Goal: Task Accomplishment & Management: Complete application form

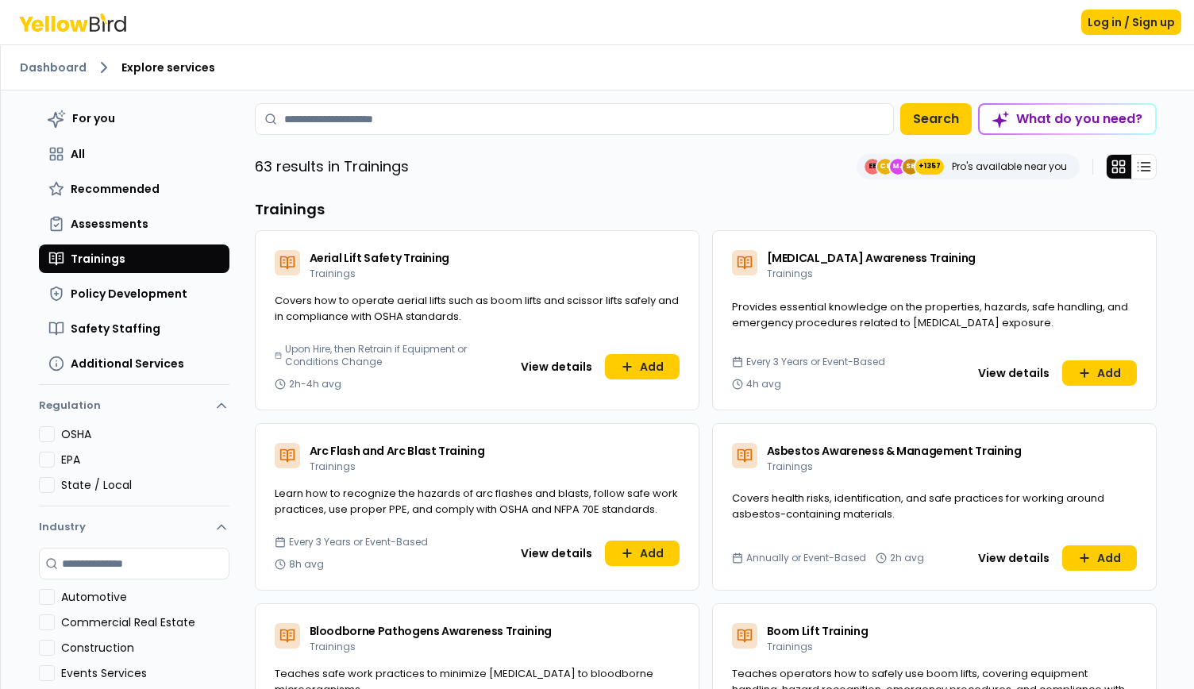
click at [98, 4] on div "Log in / Sign up" at bounding box center [597, 22] width 1194 height 44
click at [98, 14] on icon at bounding box center [72, 22] width 107 height 18
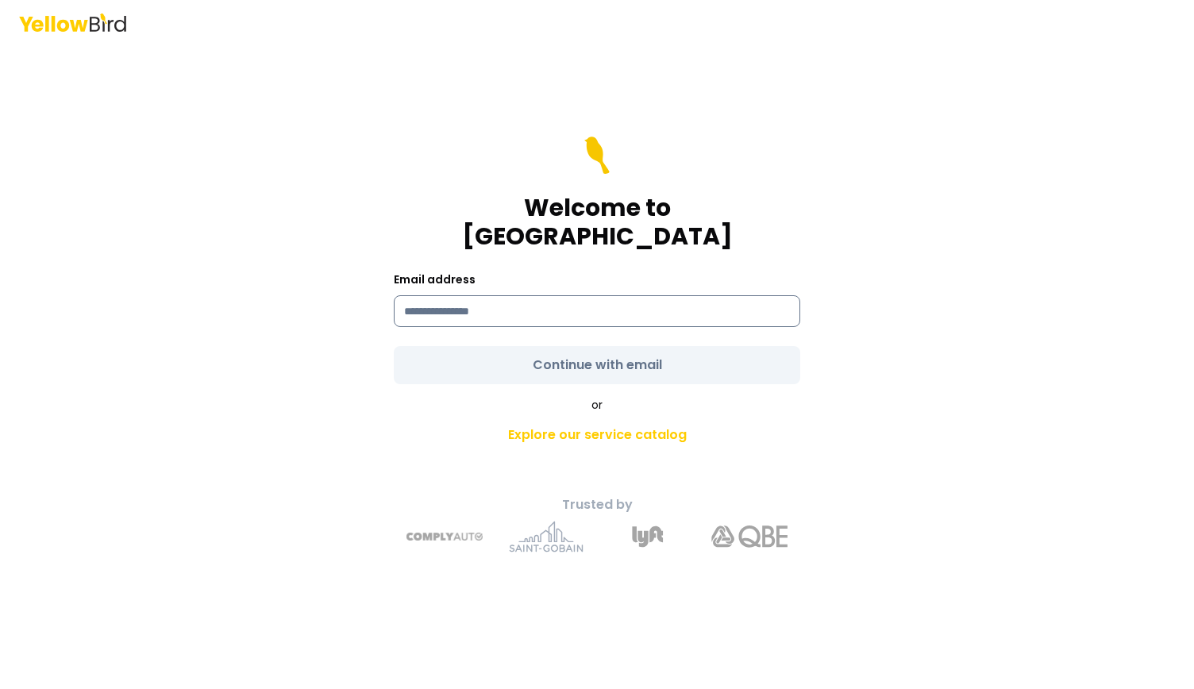
click at [506, 295] on input at bounding box center [597, 311] width 406 height 32
click at [475, 296] on input "**********" at bounding box center [597, 311] width 406 height 32
type input "**********"
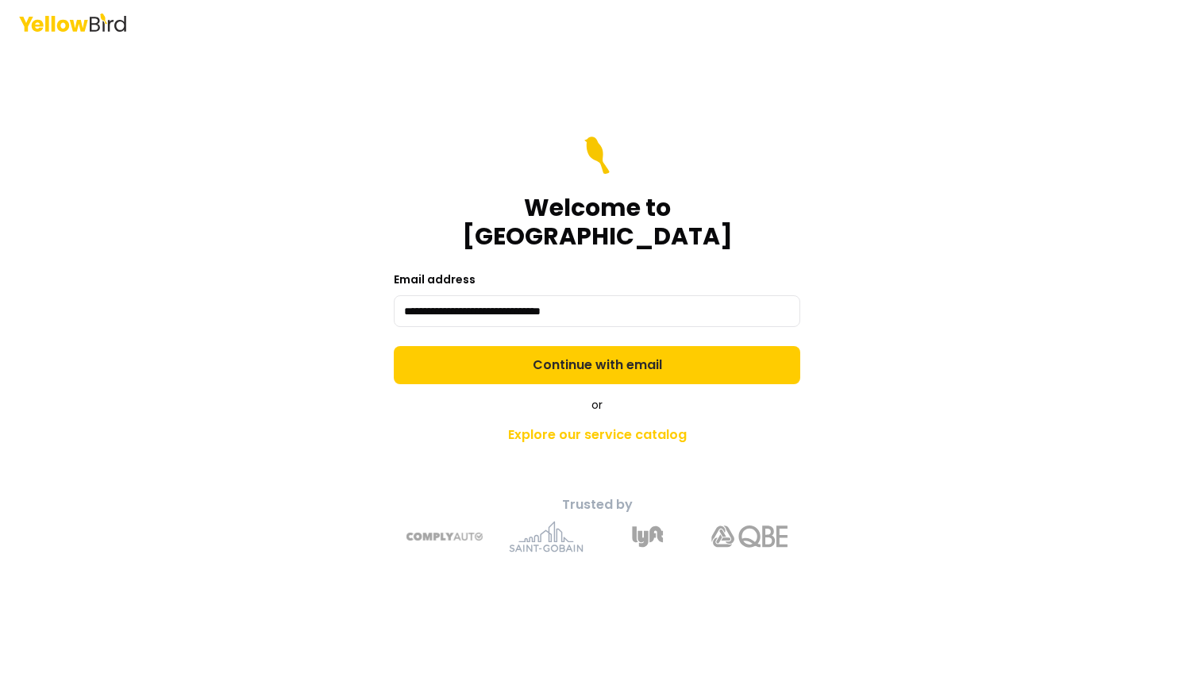
click at [479, 353] on form "**********" at bounding box center [597, 260] width 406 height 248
click at [479, 353] on button "Continue with email" at bounding box center [597, 365] width 406 height 38
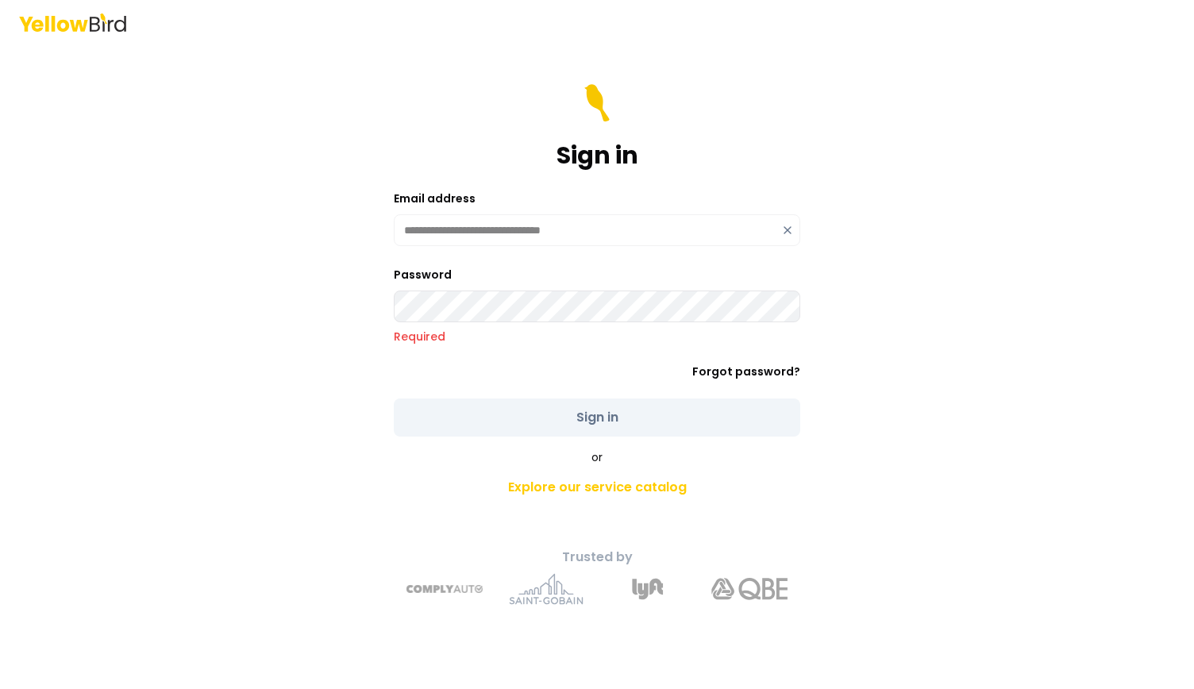
click at [71, 18] on icon at bounding box center [72, 22] width 107 height 18
click at [94, 34] on header at bounding box center [597, 22] width 1194 height 44
click at [76, 27] on icon at bounding box center [79, 25] width 18 height 12
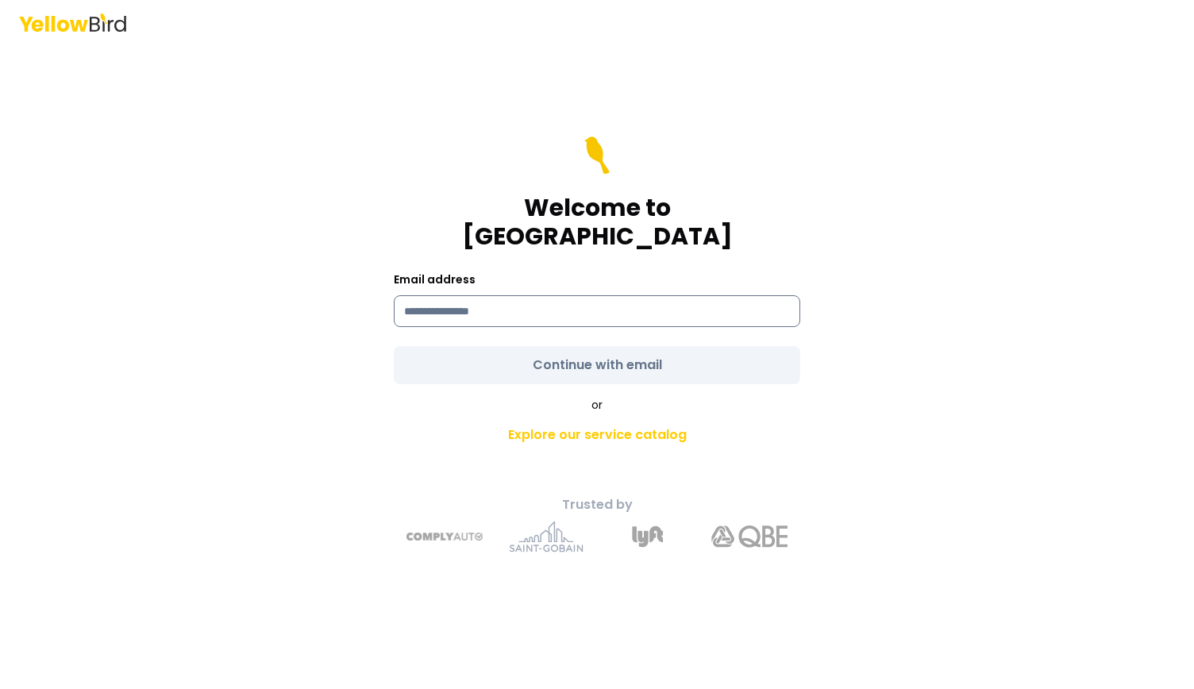
click at [513, 297] on input at bounding box center [597, 311] width 406 height 32
type input "**********"
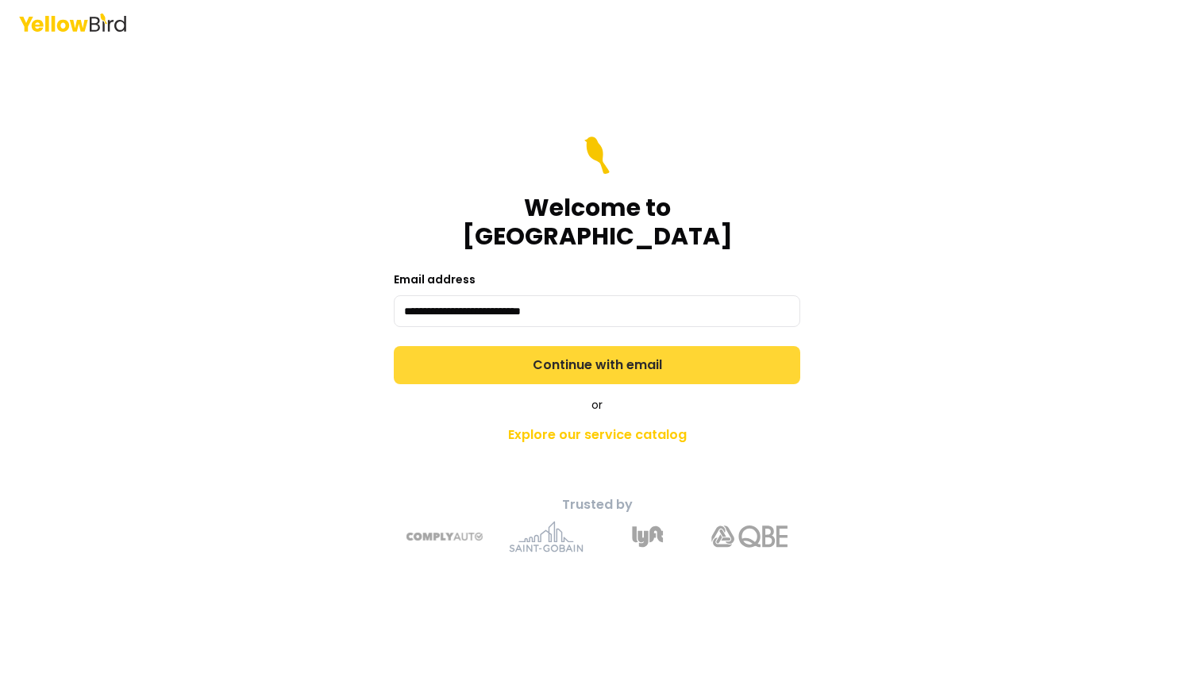
click at [568, 347] on form "**********" at bounding box center [597, 260] width 406 height 248
click at [568, 347] on button "Continue with email" at bounding box center [597, 365] width 406 height 38
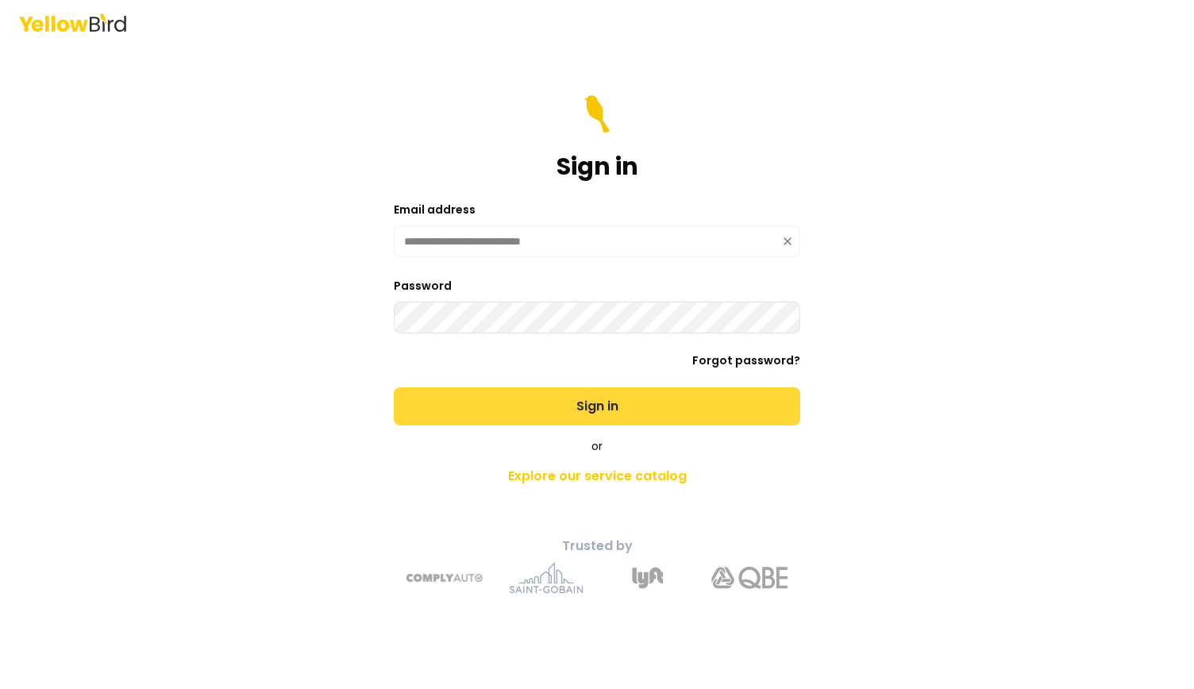
click at [556, 417] on button "Sign in" at bounding box center [597, 406] width 406 height 38
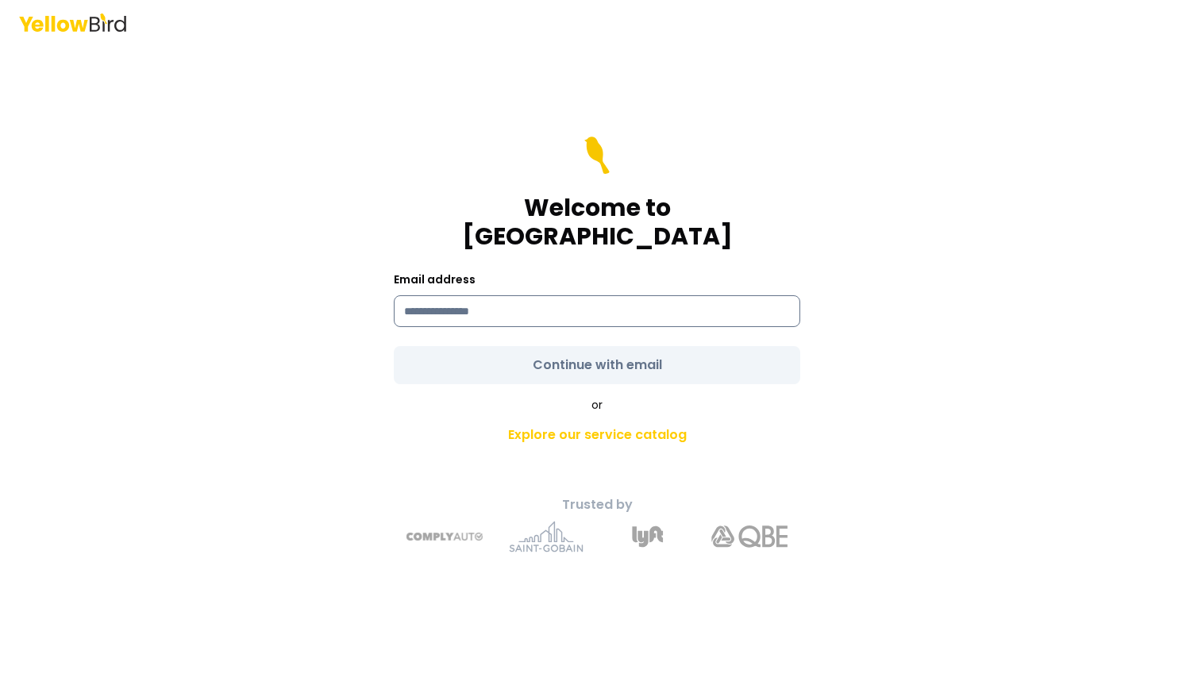
click at [590, 295] on input at bounding box center [597, 311] width 406 height 32
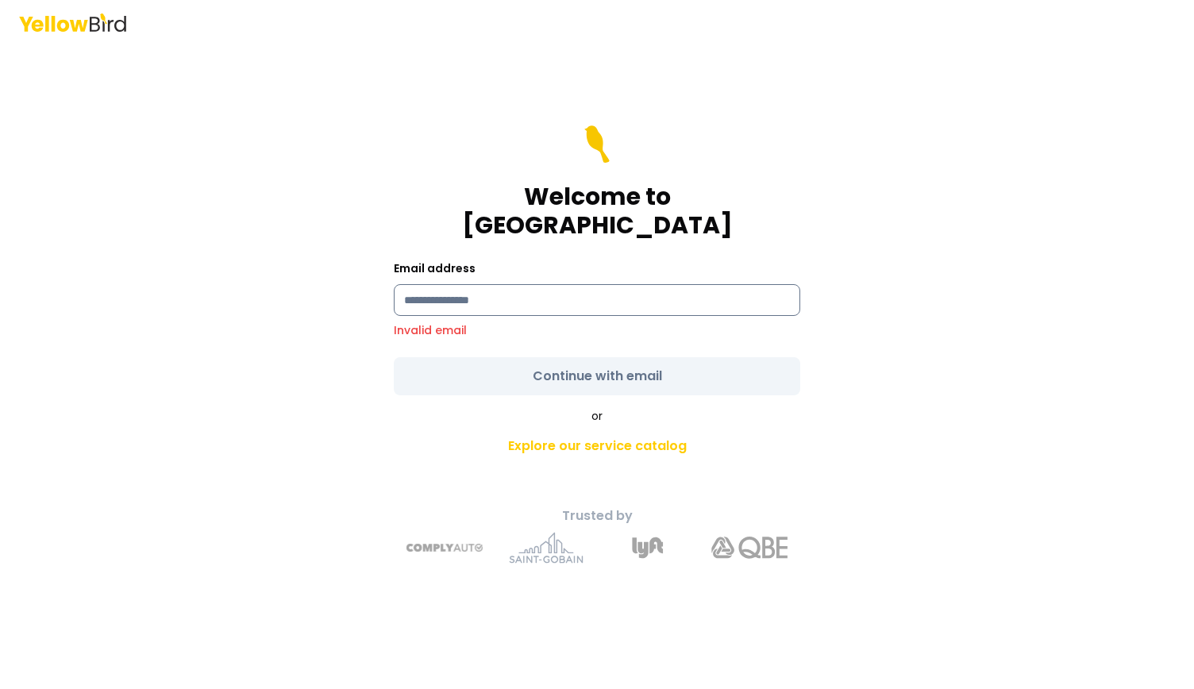
click at [446, 284] on input at bounding box center [597, 300] width 406 height 32
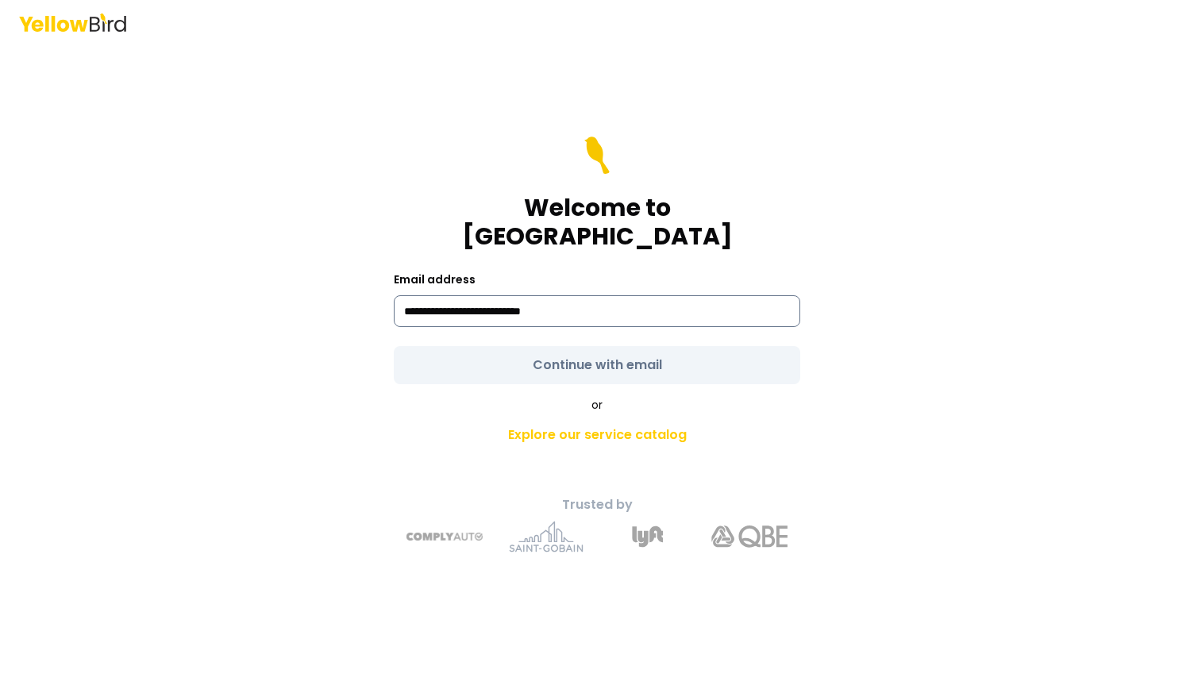
click at [471, 295] on input "**********" at bounding box center [597, 311] width 406 height 32
type input "**********"
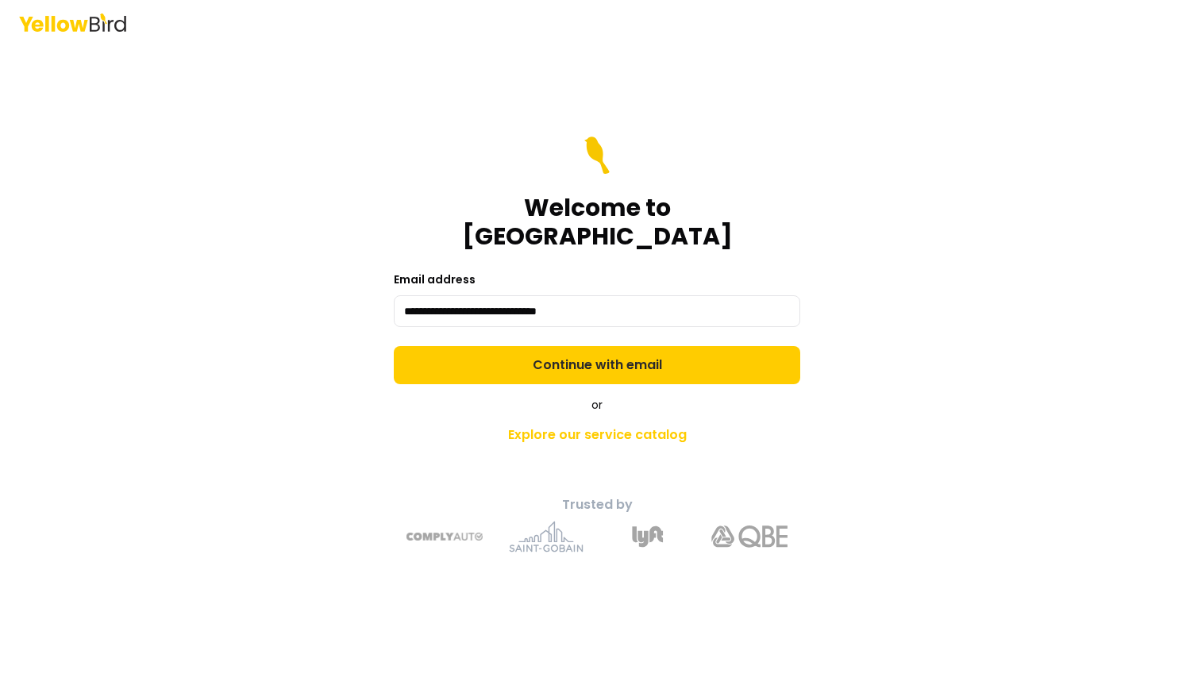
click at [503, 353] on form "**********" at bounding box center [597, 260] width 406 height 248
click at [503, 353] on button "Continue with email" at bounding box center [597, 365] width 406 height 38
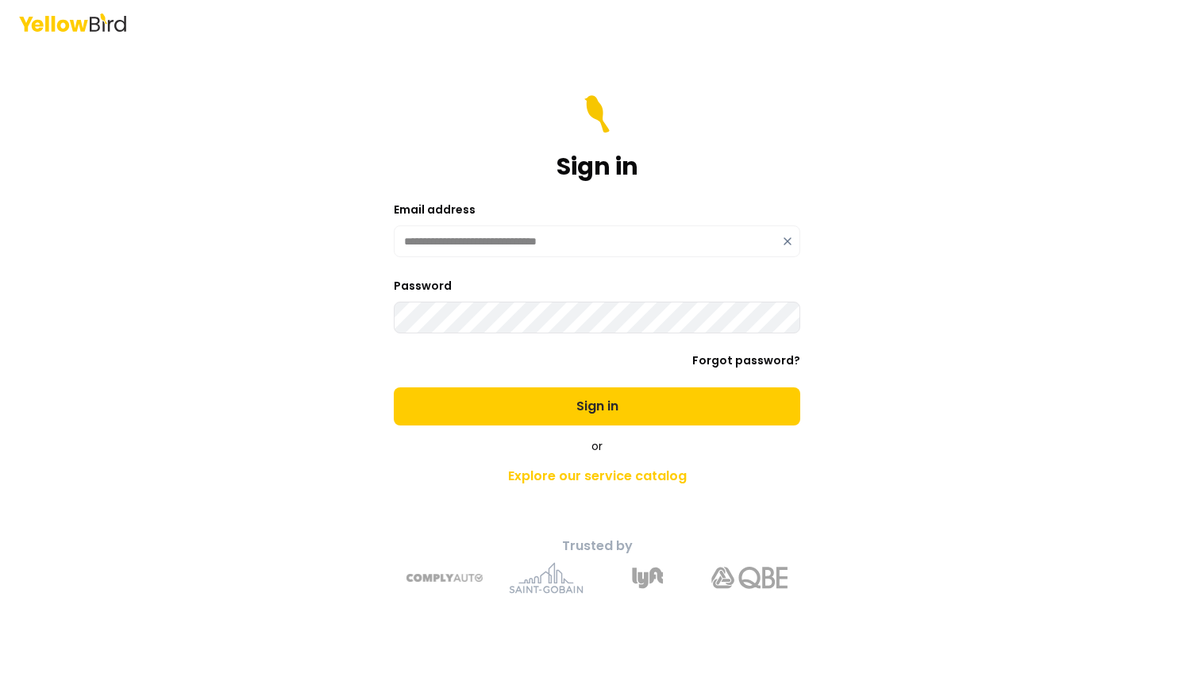
click at [394, 387] on button "Sign in" at bounding box center [597, 406] width 406 height 38
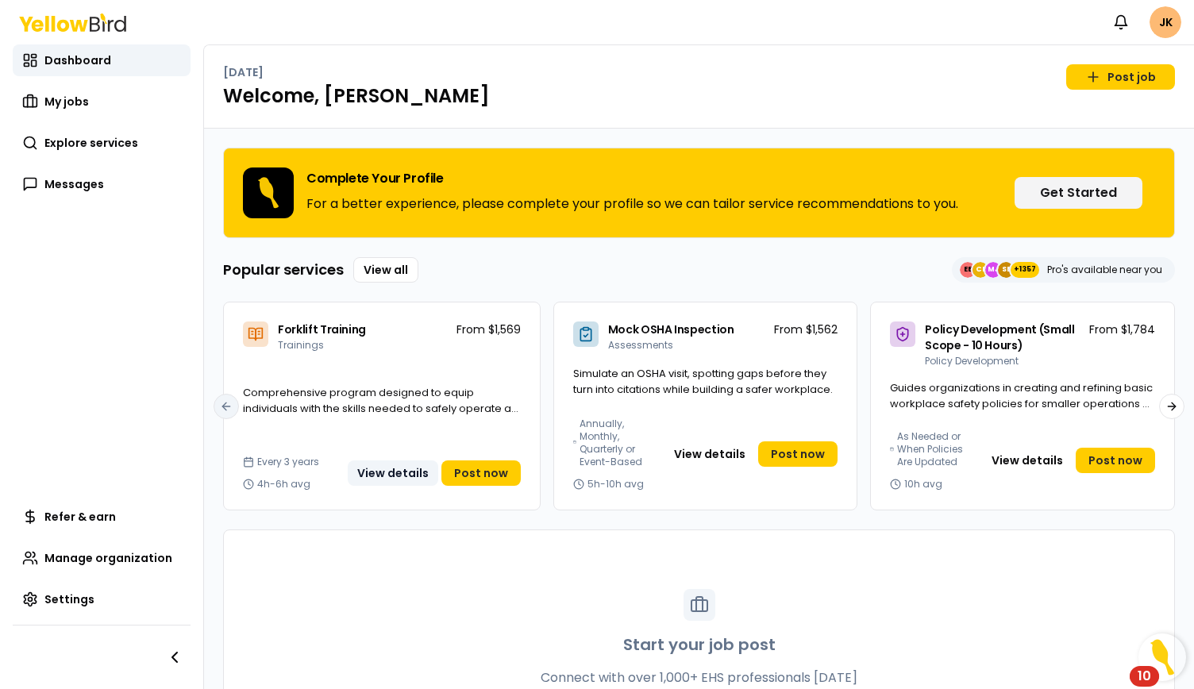
click at [406, 474] on button "View details" at bounding box center [393, 472] width 90 height 25
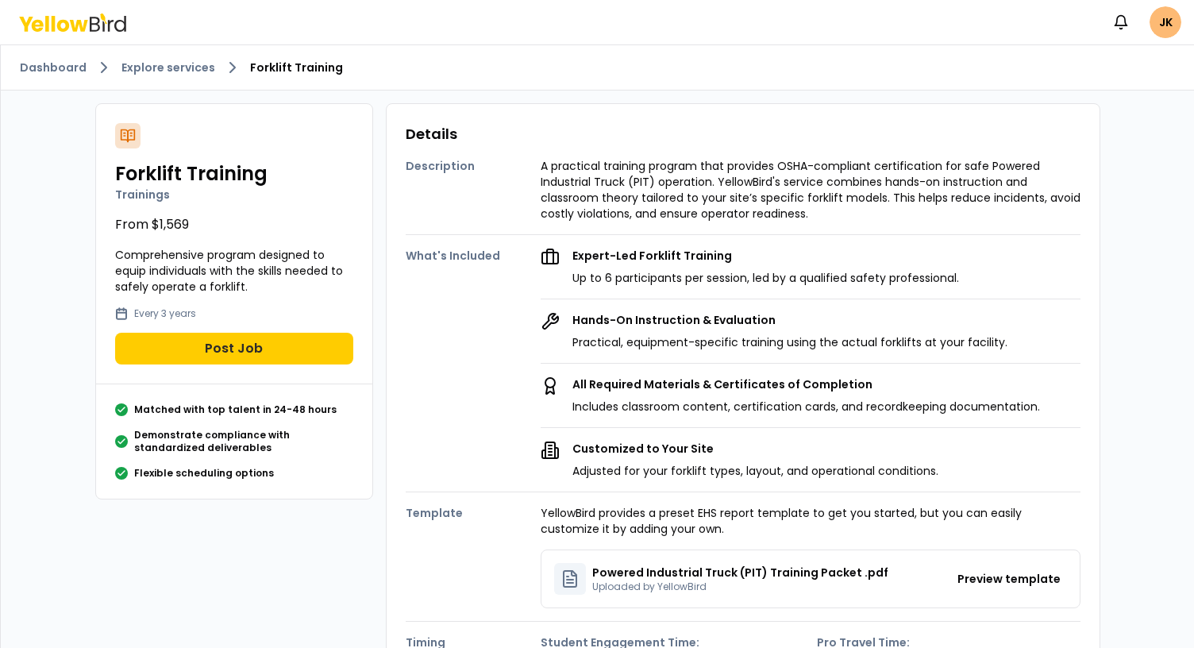
click at [87, 26] on icon at bounding box center [72, 22] width 107 height 18
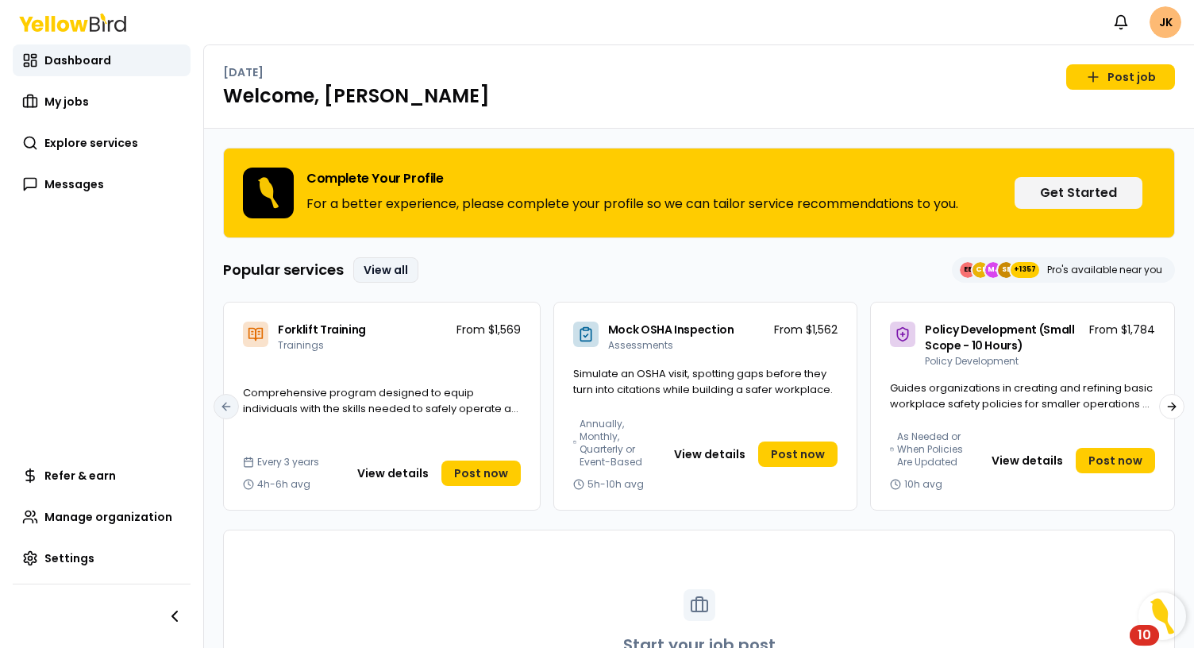
click at [392, 271] on link "View all" at bounding box center [385, 269] width 65 height 25
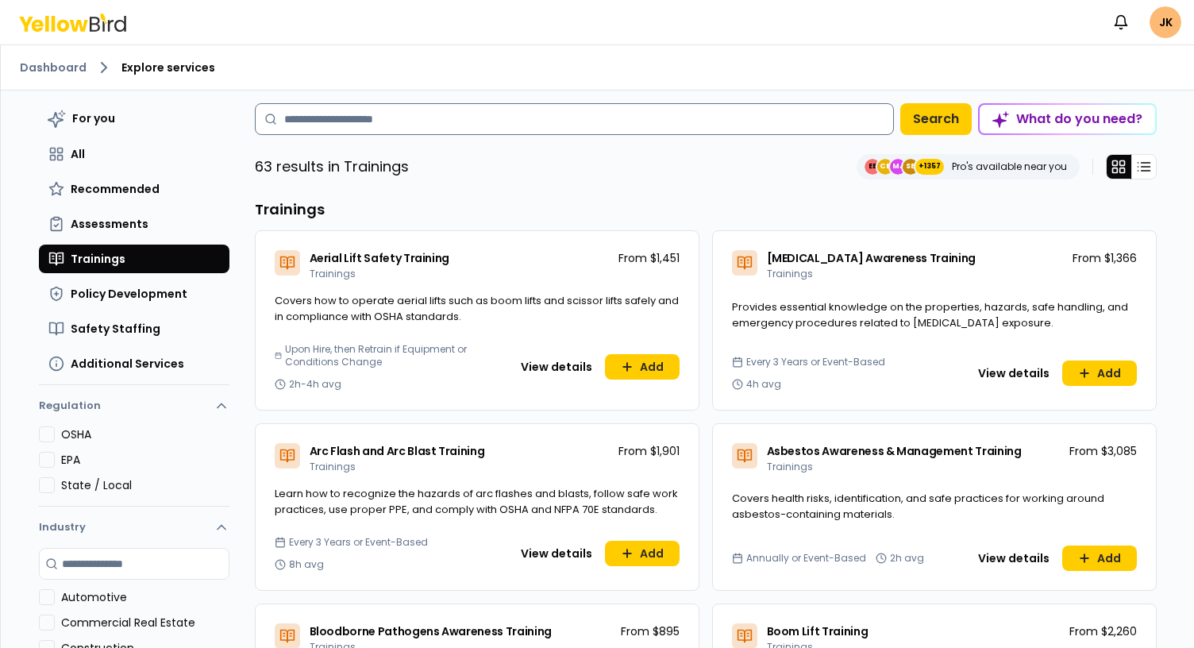
click at [486, 114] on input at bounding box center [574, 119] width 639 height 32
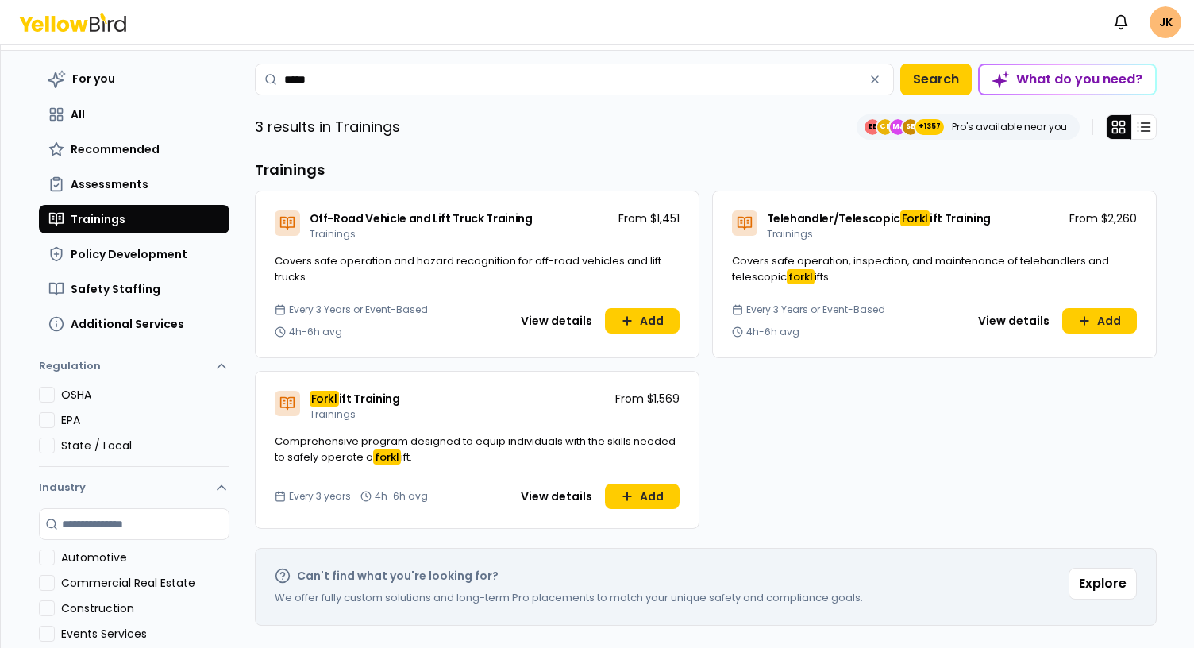
scroll to position [41, 0]
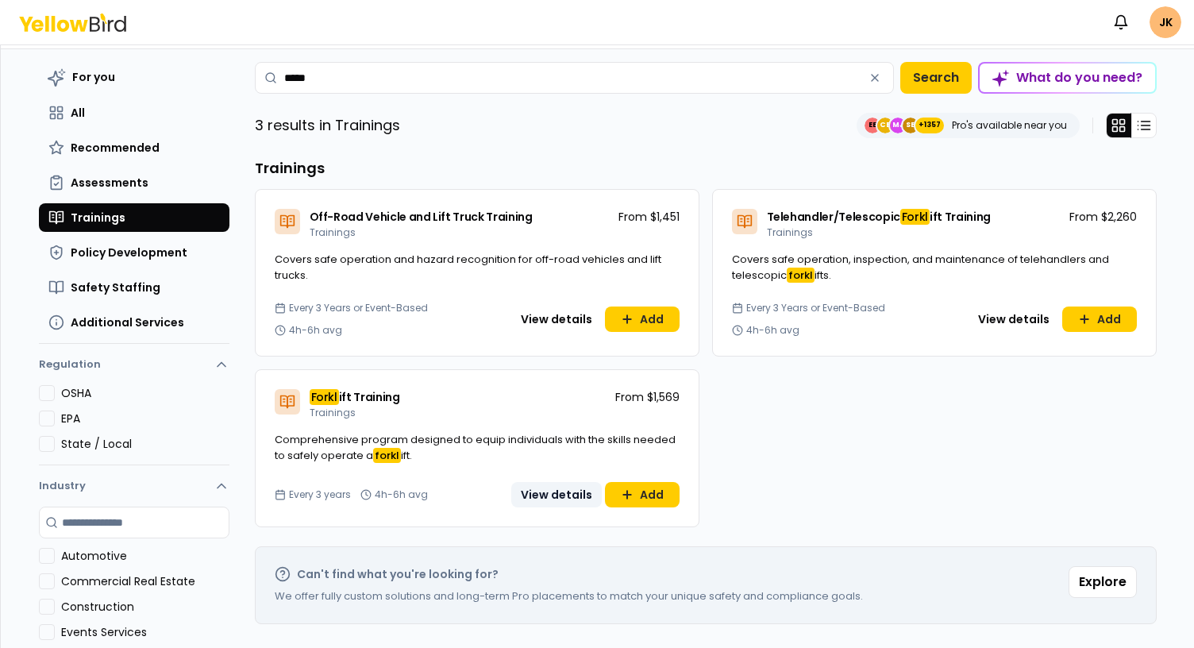
type input "*****"
click at [551, 501] on button "View details" at bounding box center [556, 494] width 90 height 25
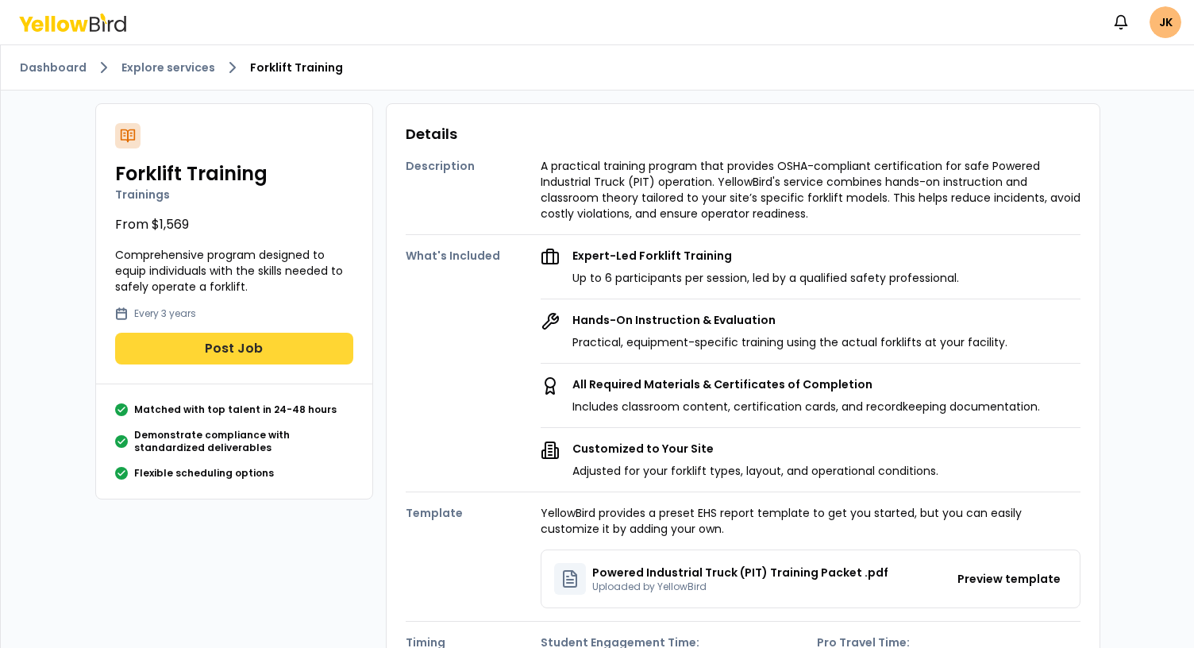
click at [221, 347] on button "Post Job" at bounding box center [234, 349] width 238 height 32
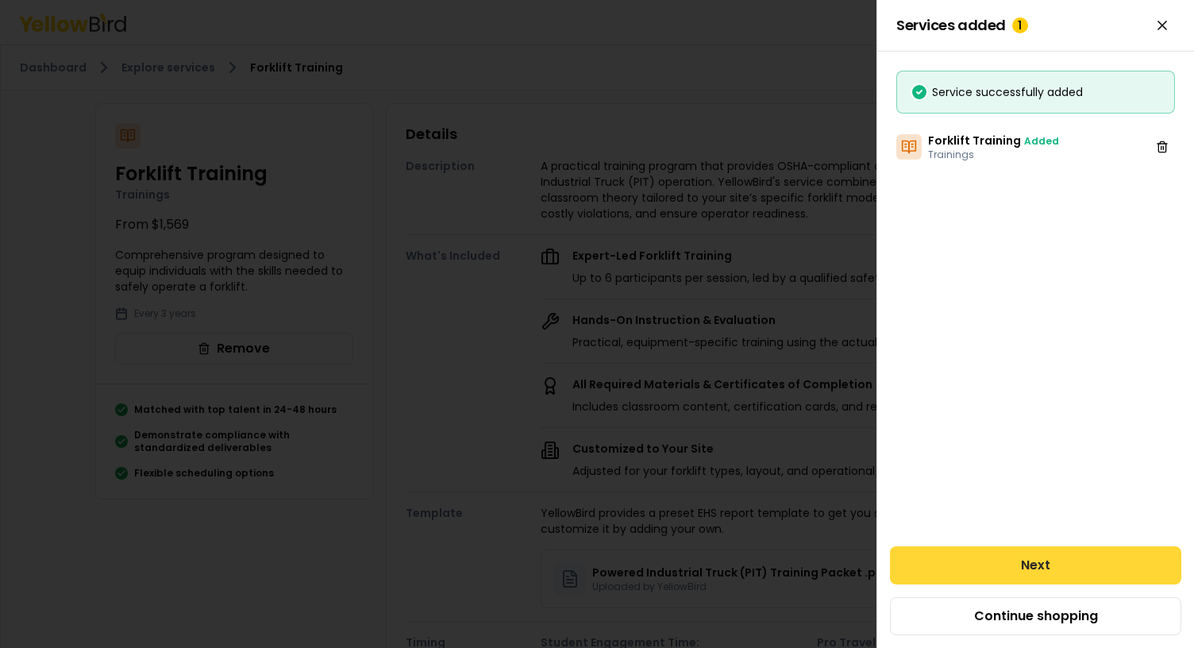
click at [1024, 555] on button "Next" at bounding box center [1035, 565] width 291 height 38
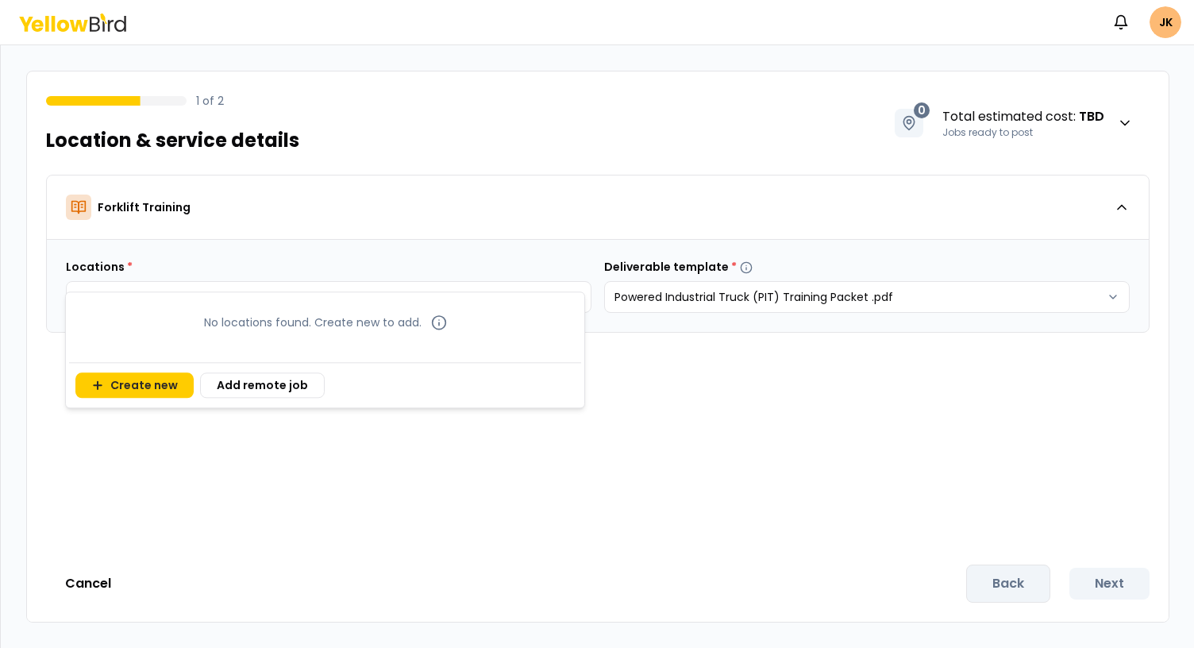
click at [373, 298] on body "Notifications JK 1 of 2 Location & service details 0 Total estimated cost : TBD…" at bounding box center [597, 324] width 1194 height 648
click at [151, 377] on button "Create new" at bounding box center [134, 384] width 118 height 25
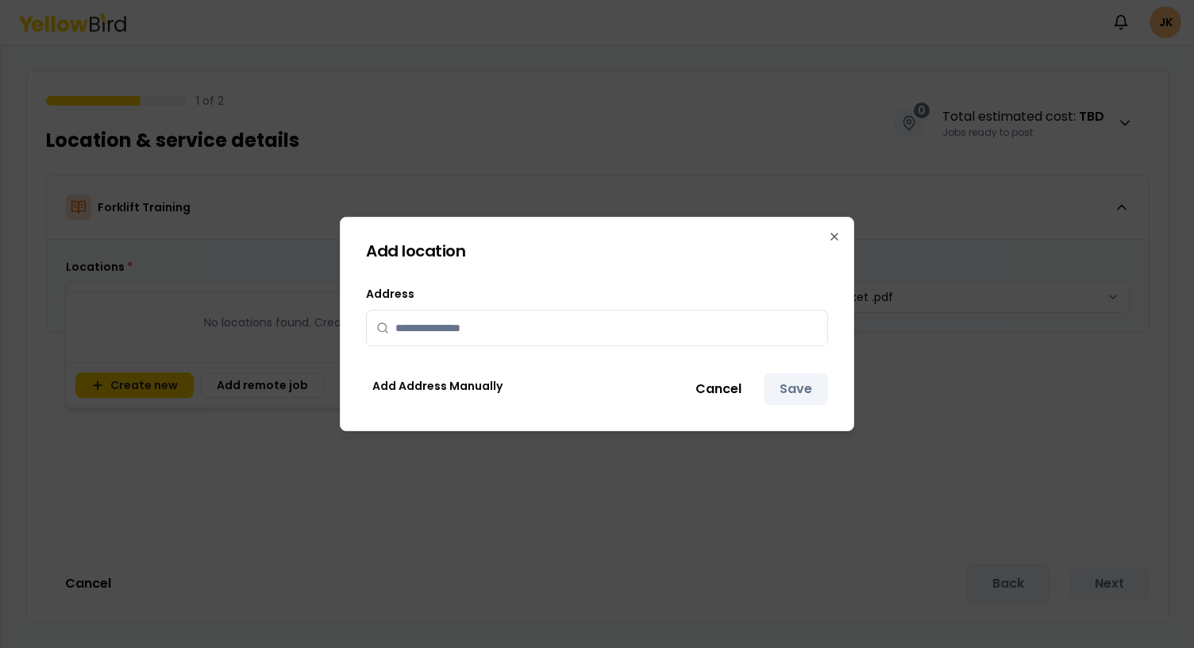
click at [484, 335] on input "text" at bounding box center [606, 327] width 422 height 35
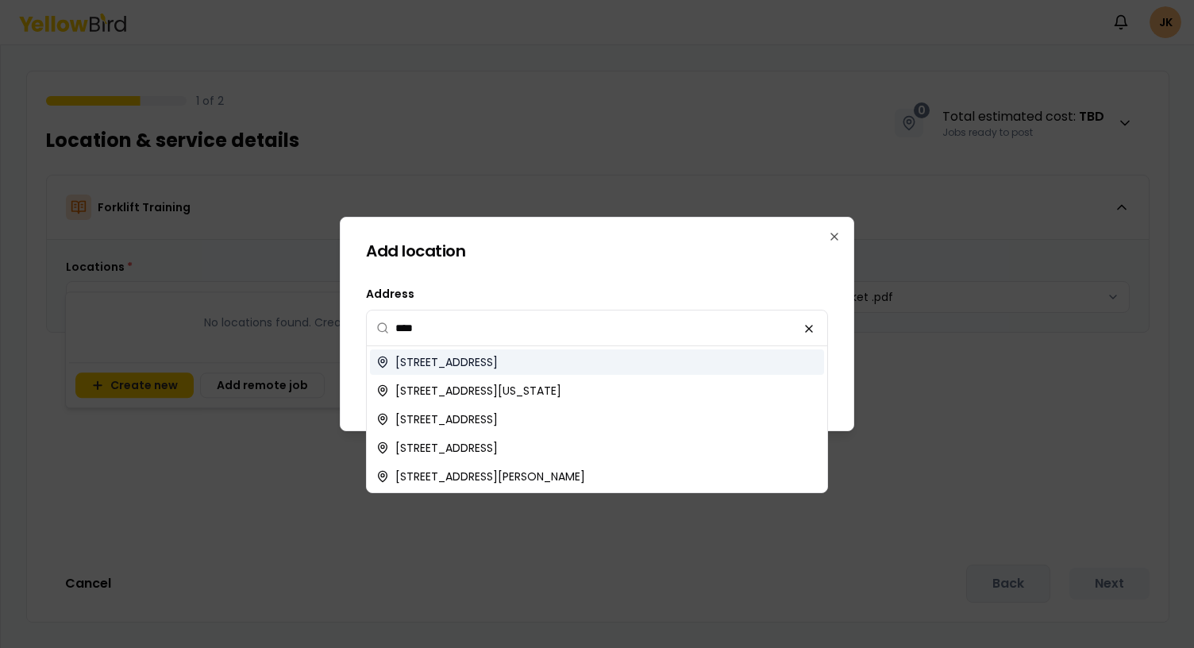
click at [486, 362] on span "1234 North 36th Street, Phoenix, AZ, USA" at bounding box center [446, 362] width 102 height 16
type input "**********"
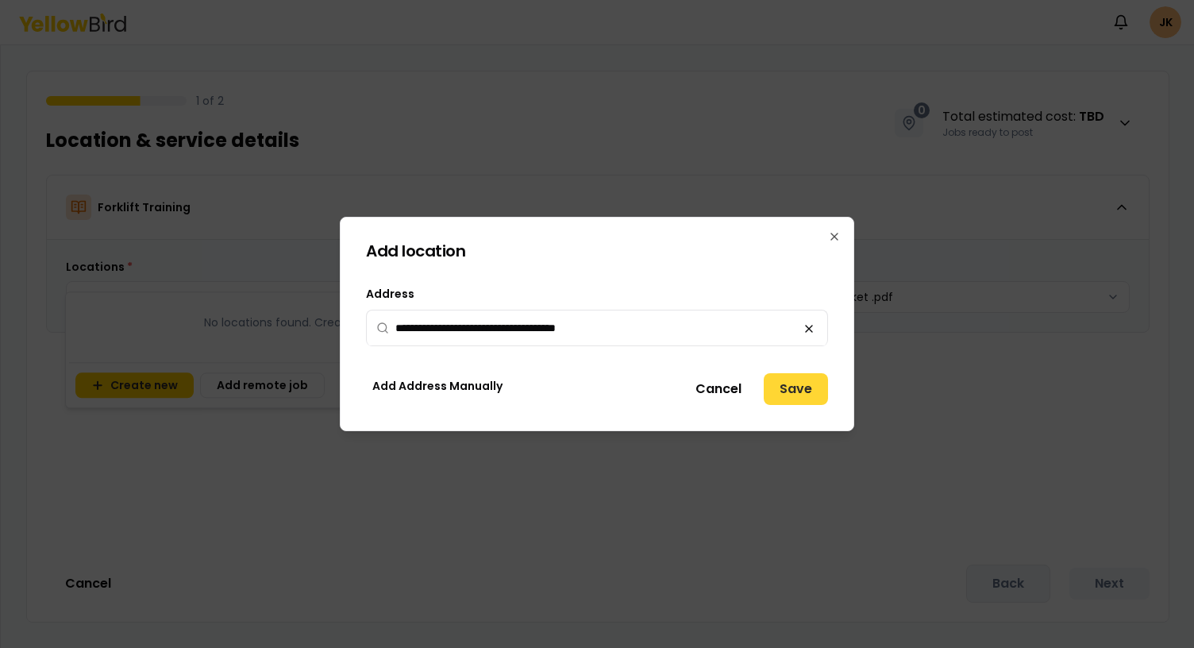
click at [813, 391] on button "Save" at bounding box center [795, 389] width 64 height 32
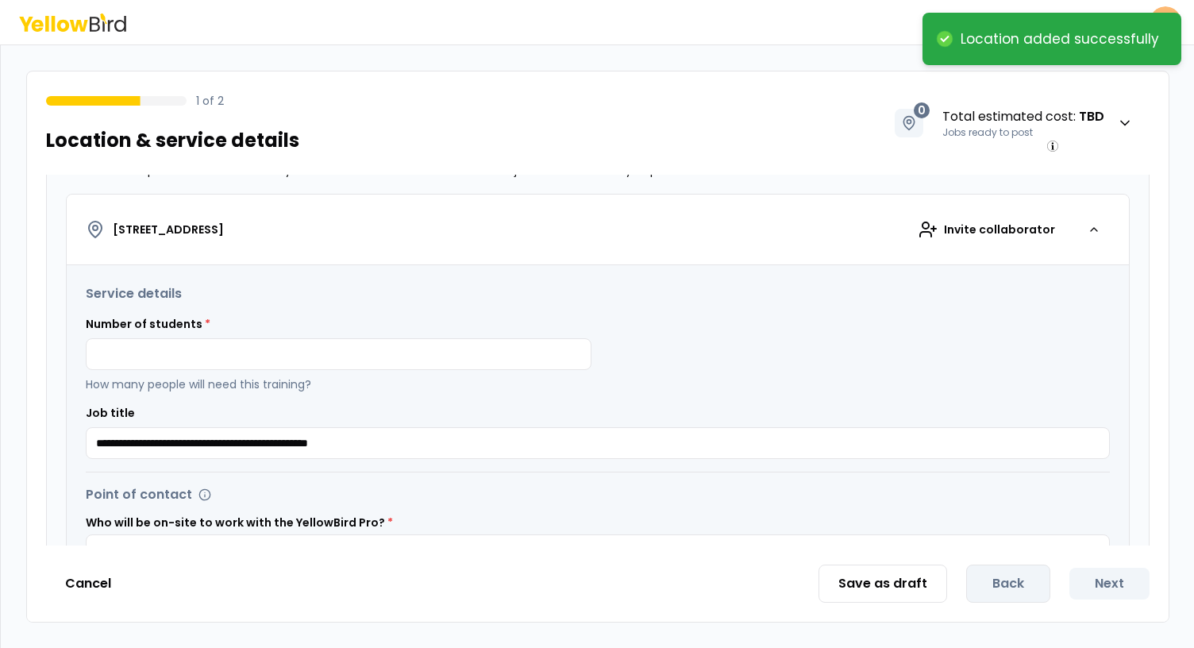
scroll to position [315, 0]
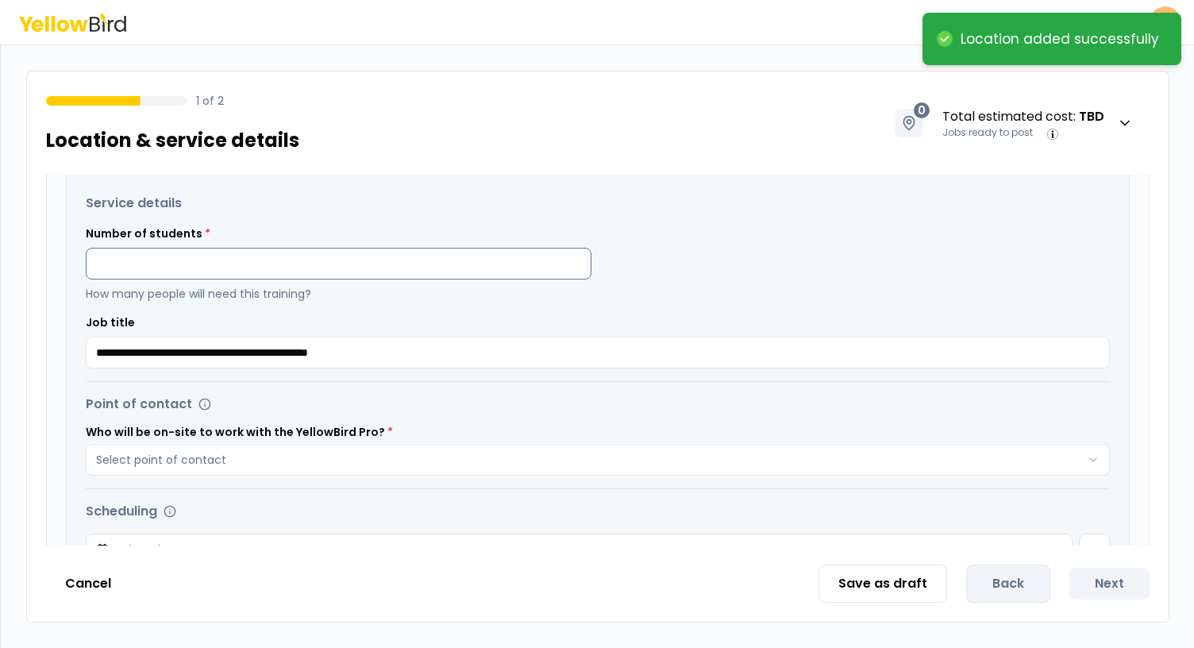
click at [429, 266] on input at bounding box center [339, 264] width 506 height 32
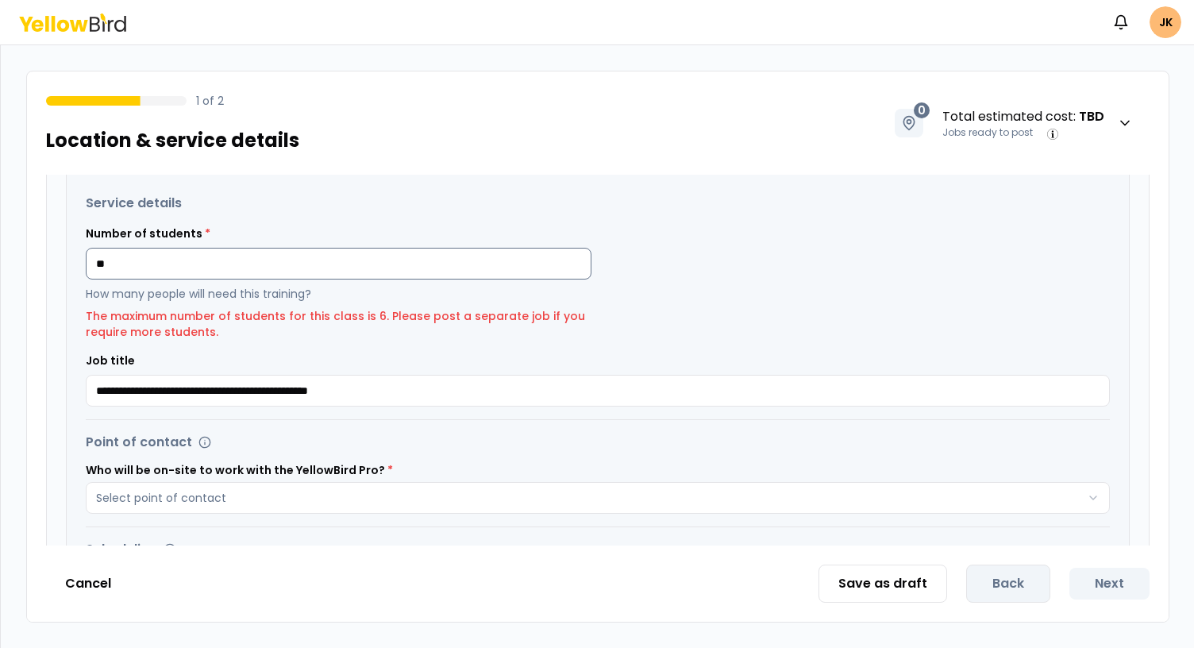
click at [257, 268] on input "**" at bounding box center [339, 264] width 506 height 32
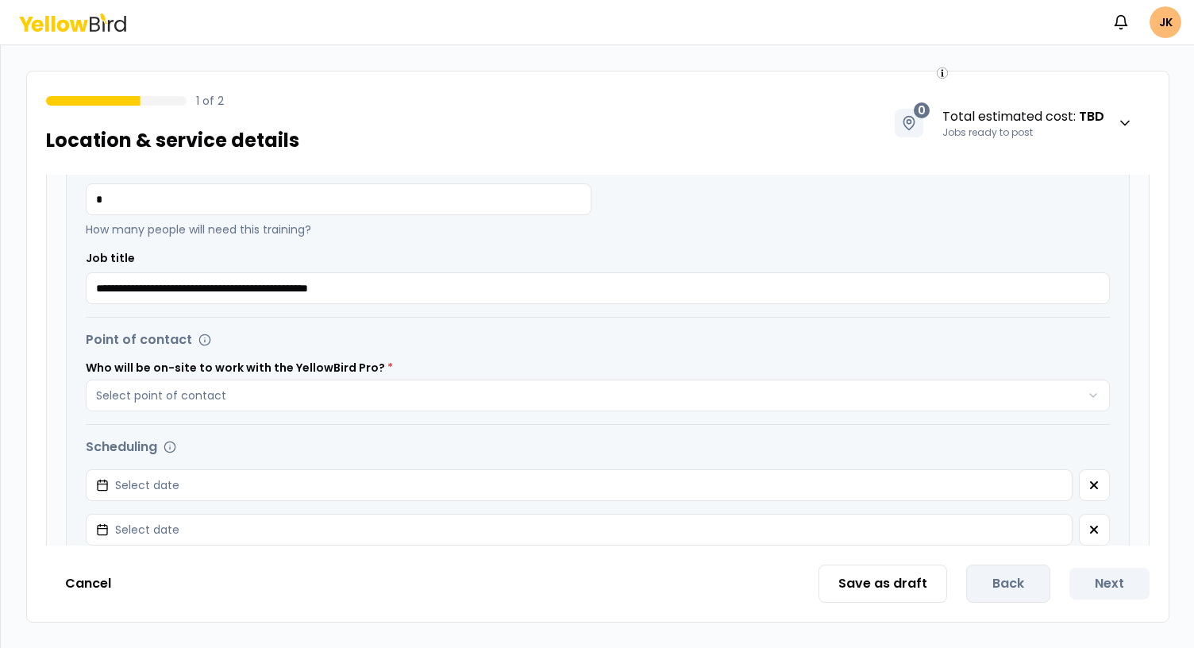
scroll to position [380, 0]
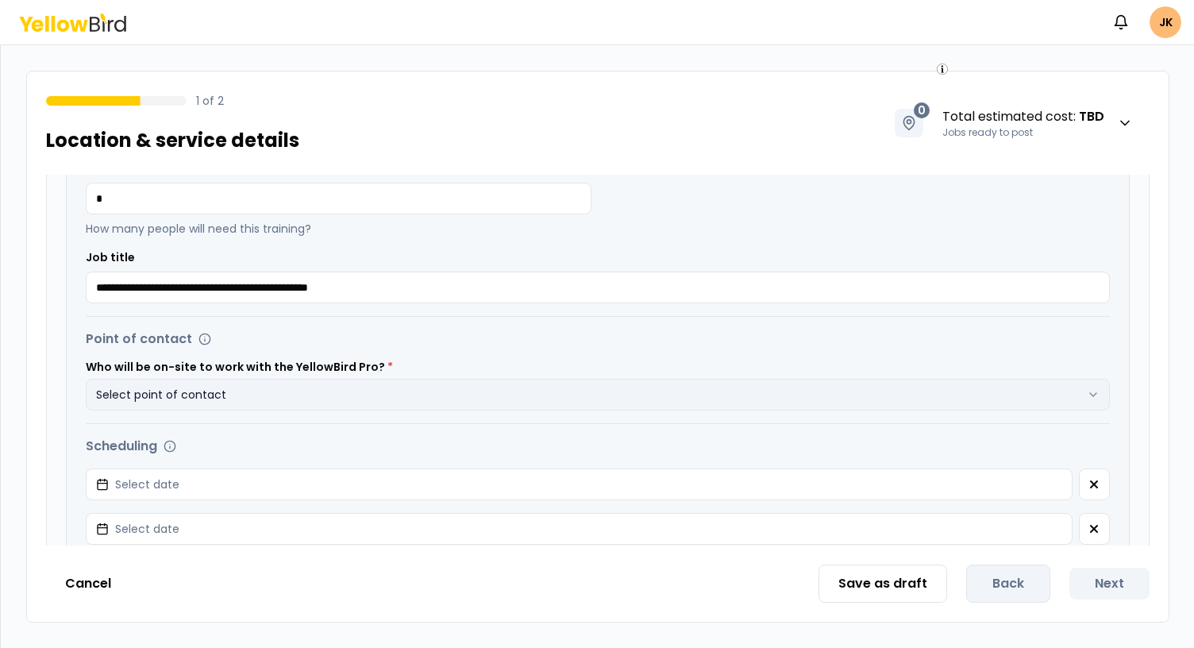
type input "*"
click at [263, 386] on button "Select point of contact" at bounding box center [598, 395] width 1024 height 32
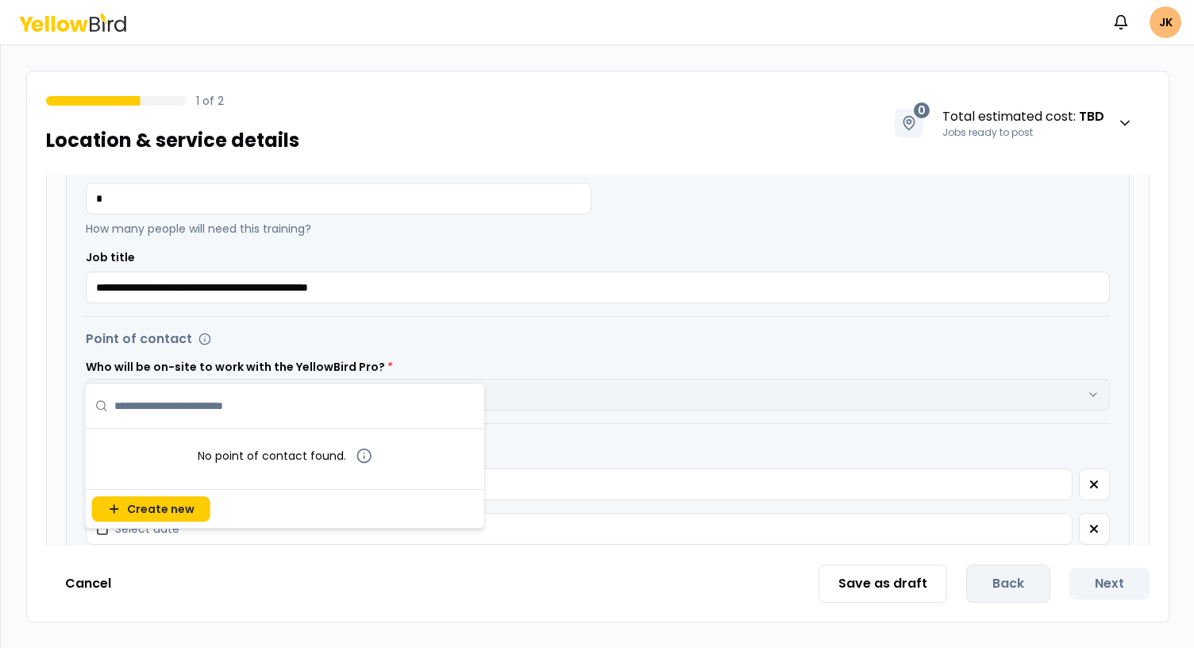
scroll to position [432, 0]
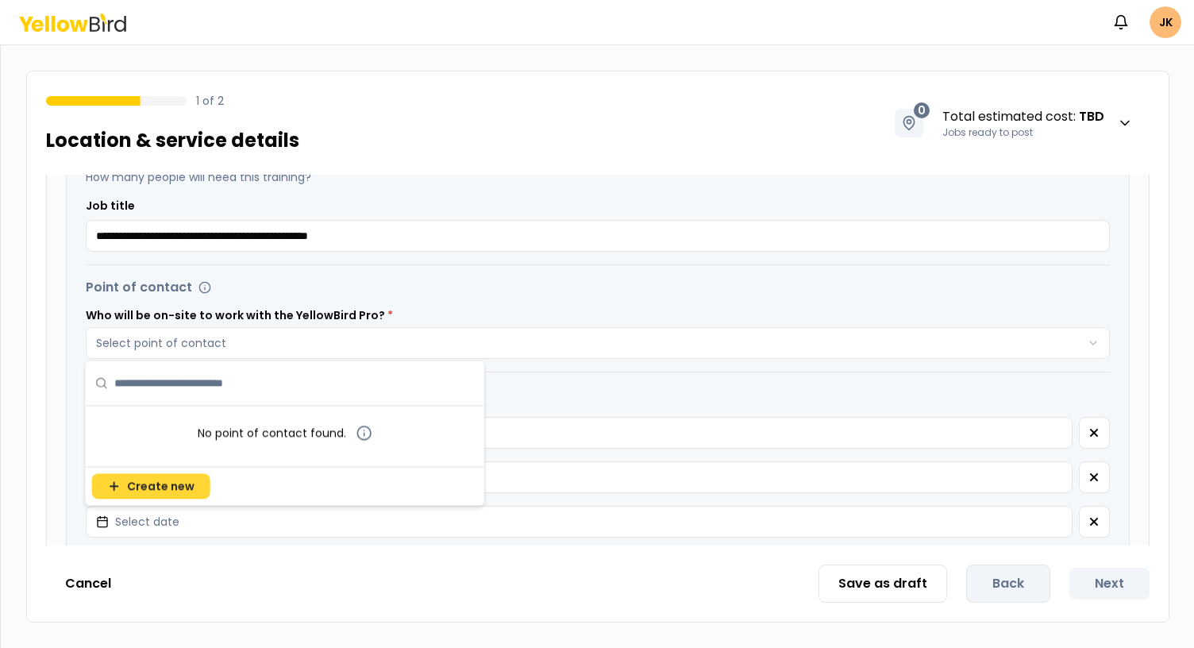
click at [183, 479] on span "Create new" at bounding box center [160, 486] width 67 height 16
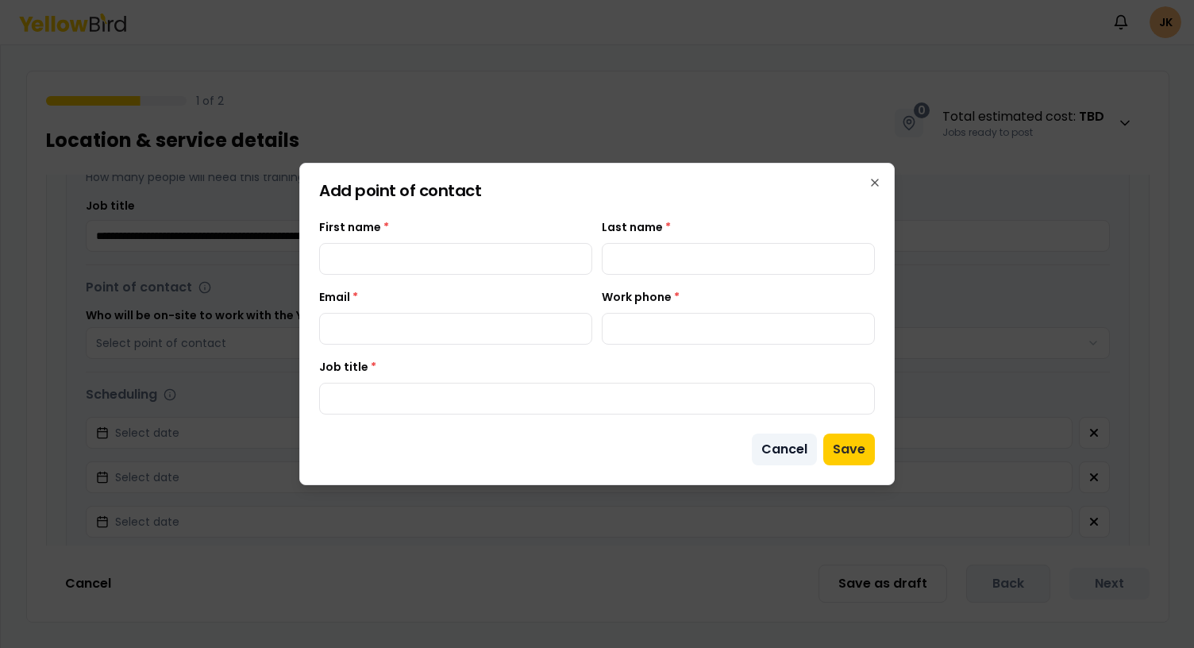
click at [776, 446] on button "Cancel" at bounding box center [784, 449] width 65 height 32
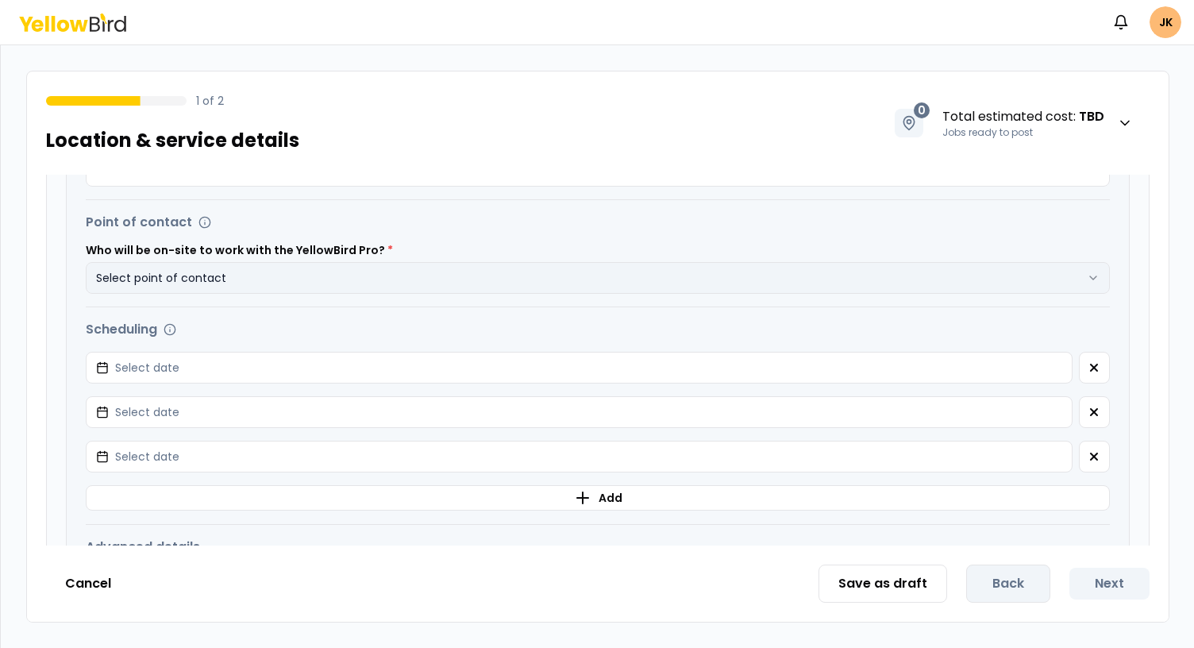
scroll to position [518, 0]
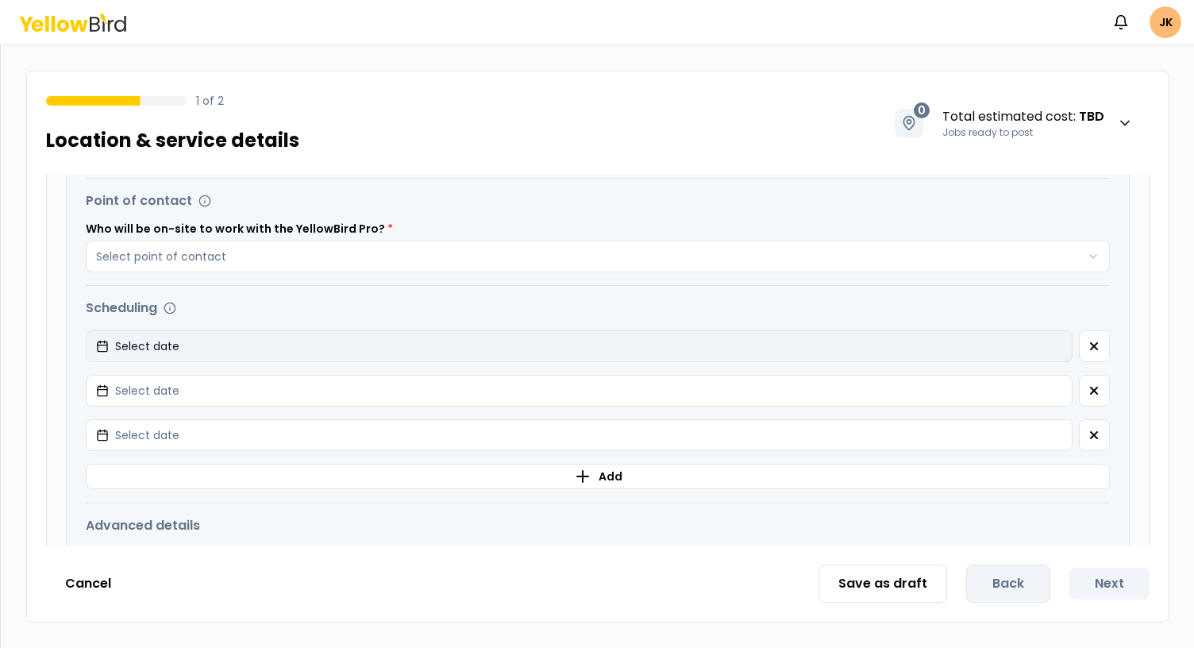
click at [483, 344] on button "Select date" at bounding box center [579, 346] width 986 height 32
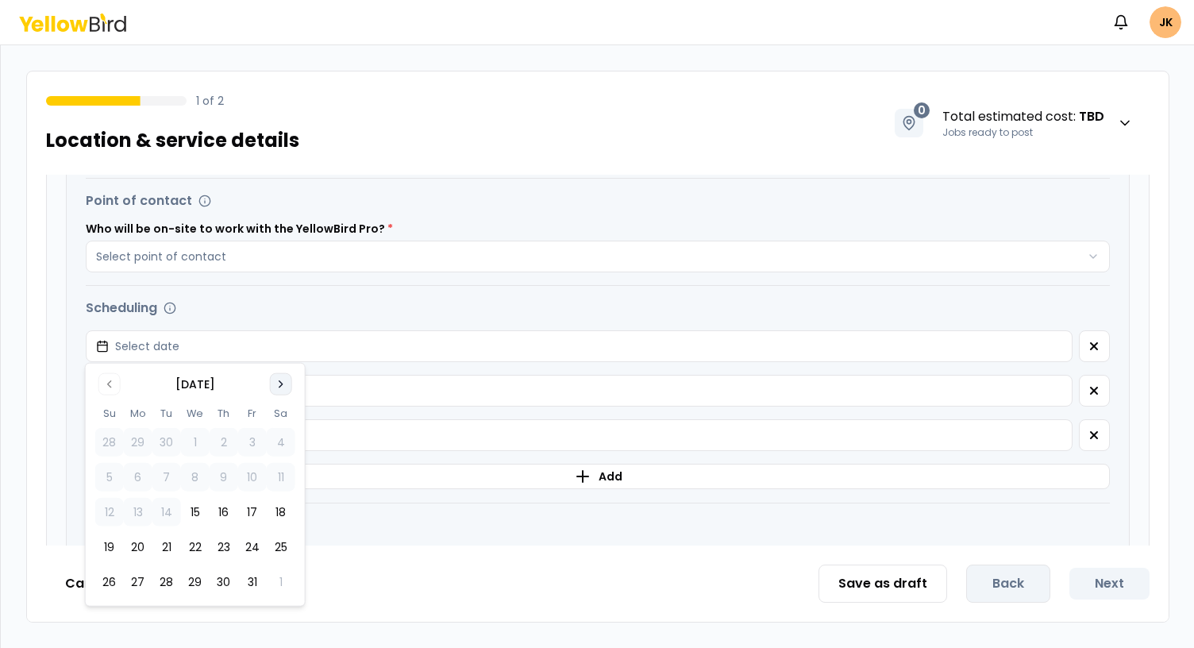
click at [283, 386] on icon "Go to next month" at bounding box center [281, 384] width 13 height 13
click at [110, 380] on icon "Go to previous month" at bounding box center [109, 384] width 13 height 13
click at [270, 315] on div "Scheduling Potential start dates Select date Potential start dates Select date …" at bounding box center [598, 393] width 1024 height 191
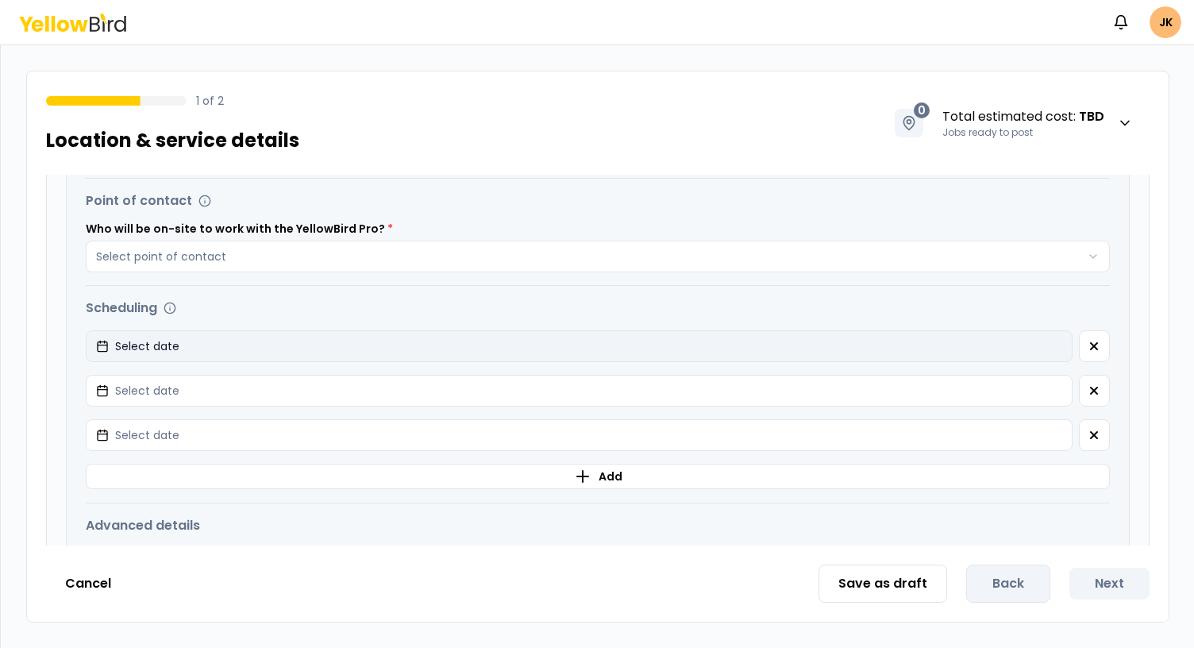
click at [243, 335] on button "Select date" at bounding box center [579, 346] width 986 height 32
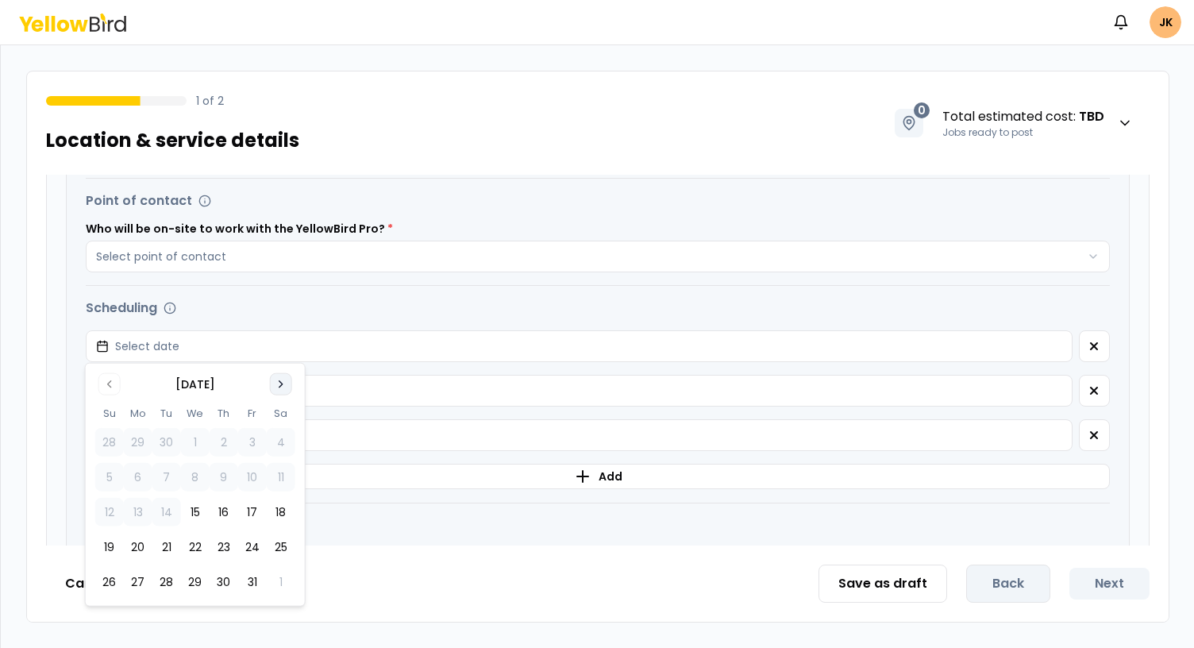
click at [276, 385] on icon "Go to next month" at bounding box center [281, 384] width 13 height 13
click at [203, 512] on button "12" at bounding box center [195, 512] width 29 height 29
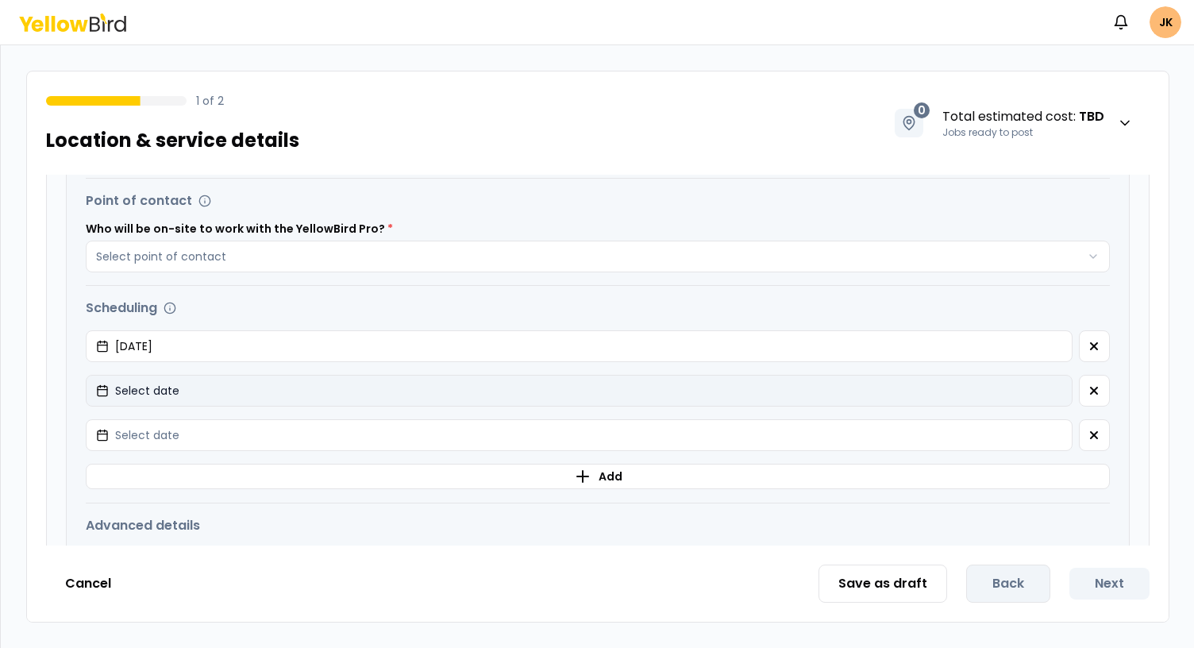
click at [215, 394] on button "Select date" at bounding box center [579, 391] width 986 height 32
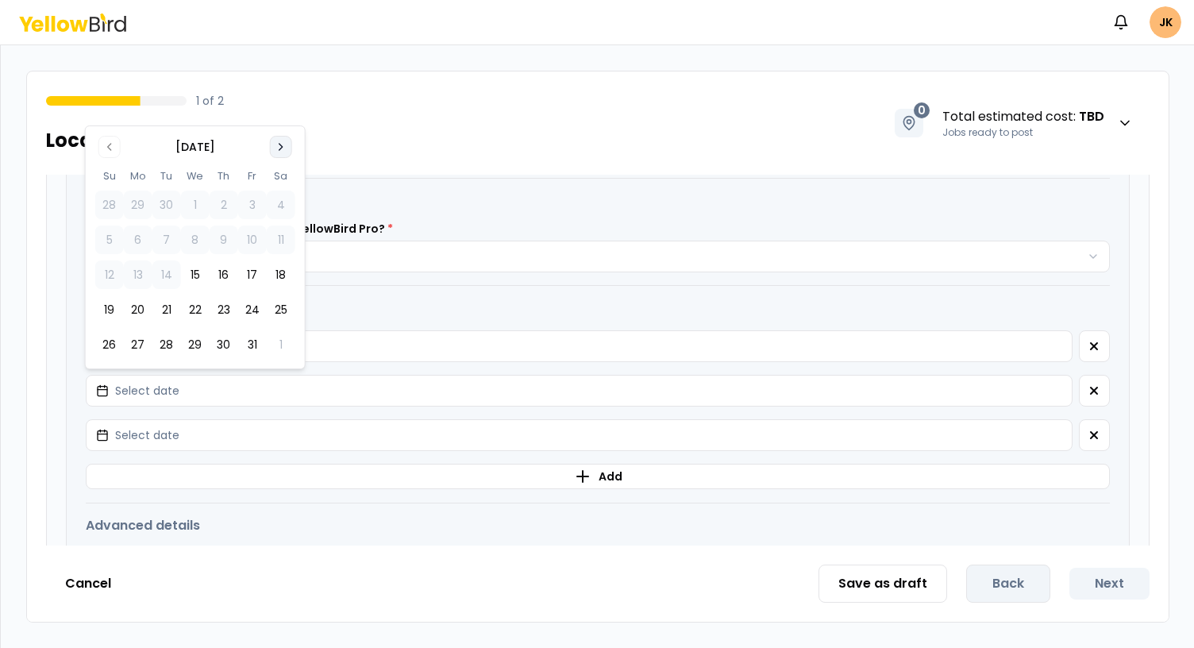
click at [283, 140] on icon "Go to next month" at bounding box center [281, 146] width 13 height 13
click at [229, 279] on button "20" at bounding box center [224, 274] width 29 height 29
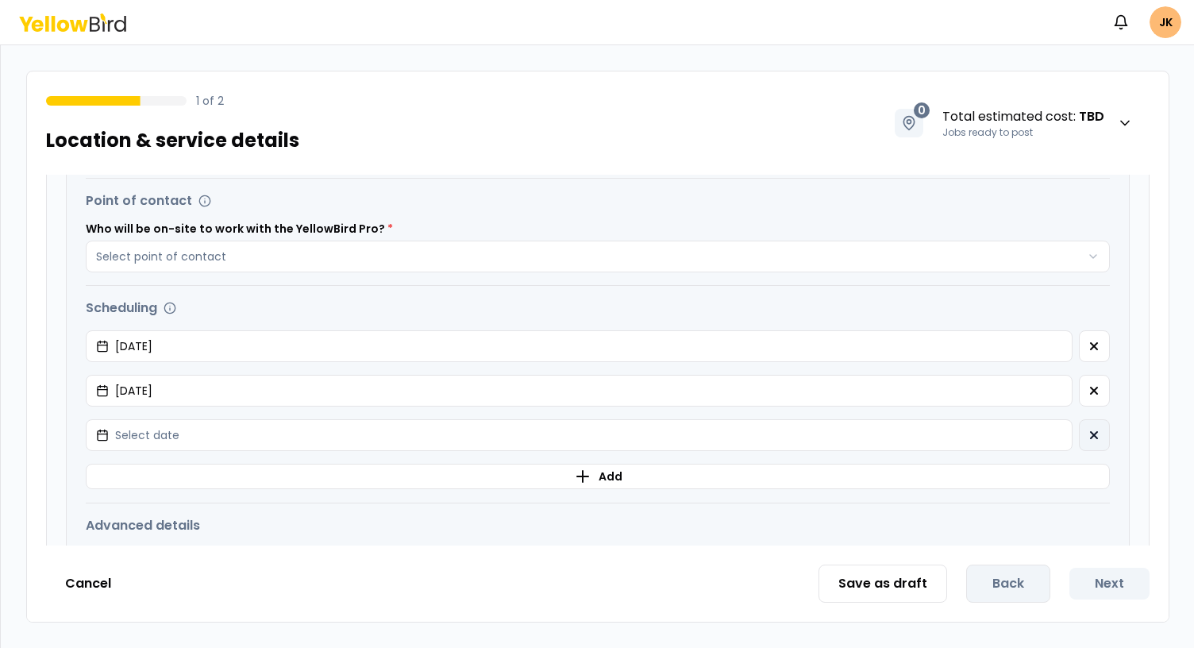
click at [1087, 432] on icon "button" at bounding box center [1093, 435] width 13 height 13
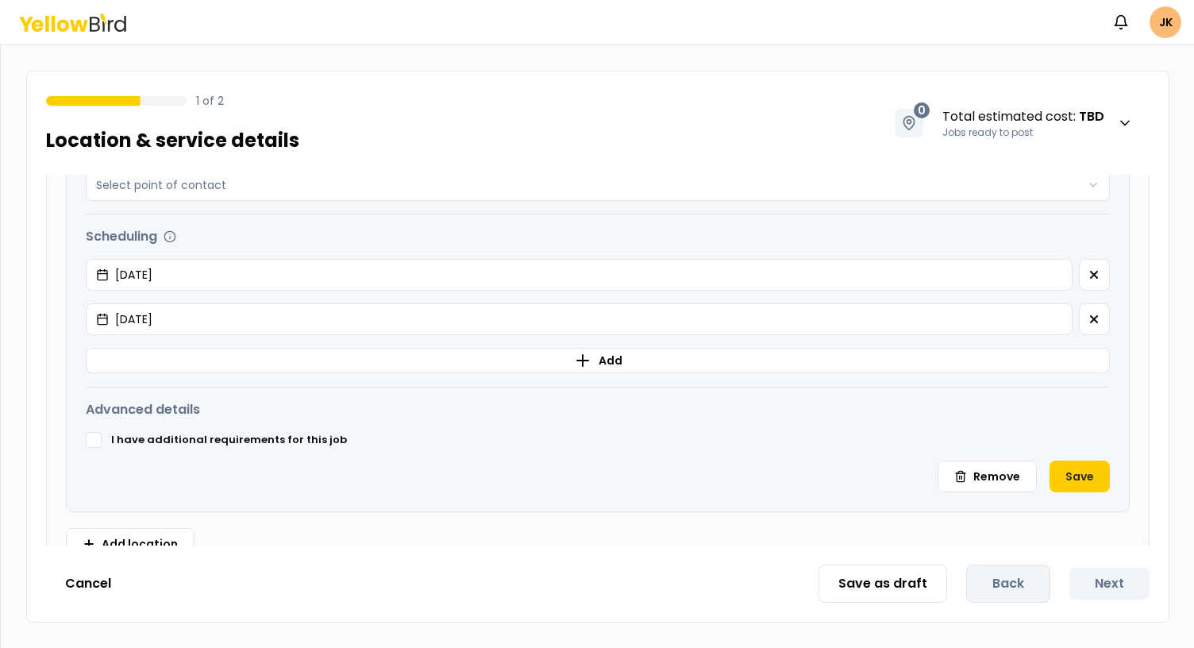
scroll to position [621, 0]
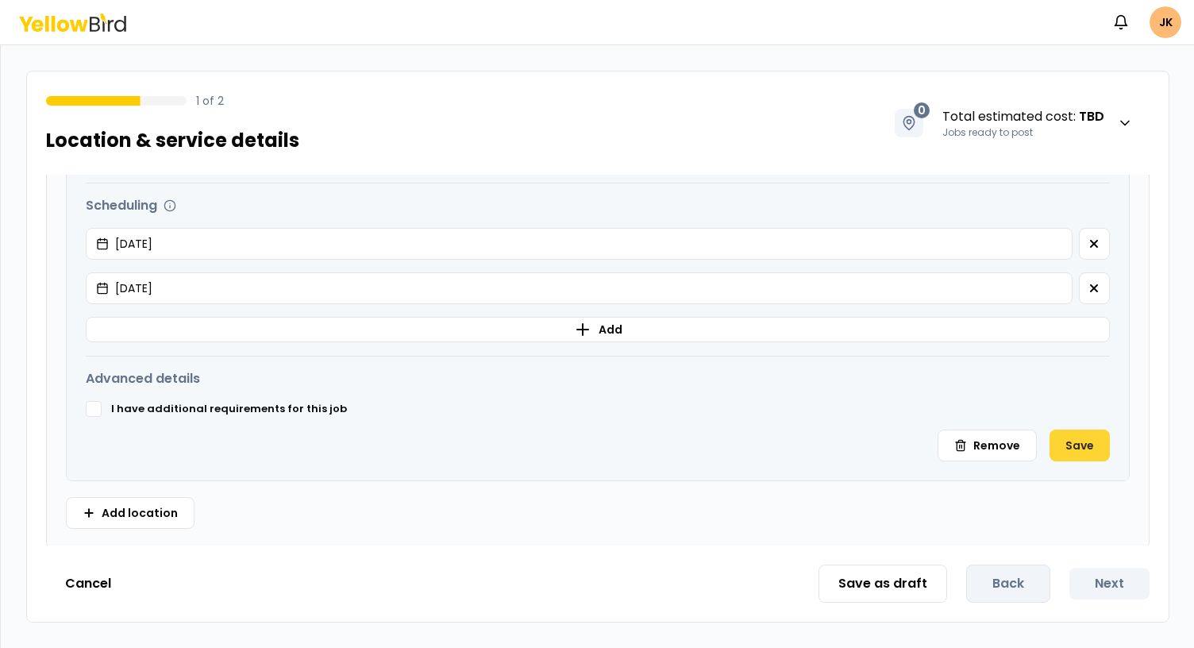
click at [1060, 452] on button "Save" at bounding box center [1079, 445] width 60 height 32
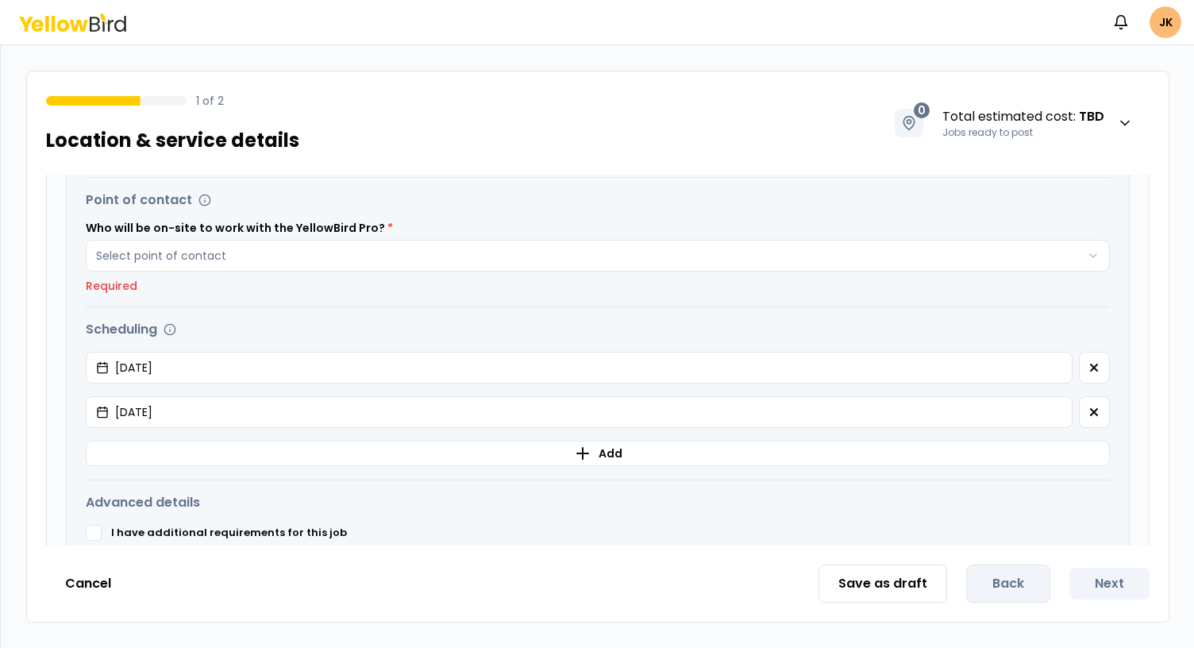
scroll to position [671, 0]
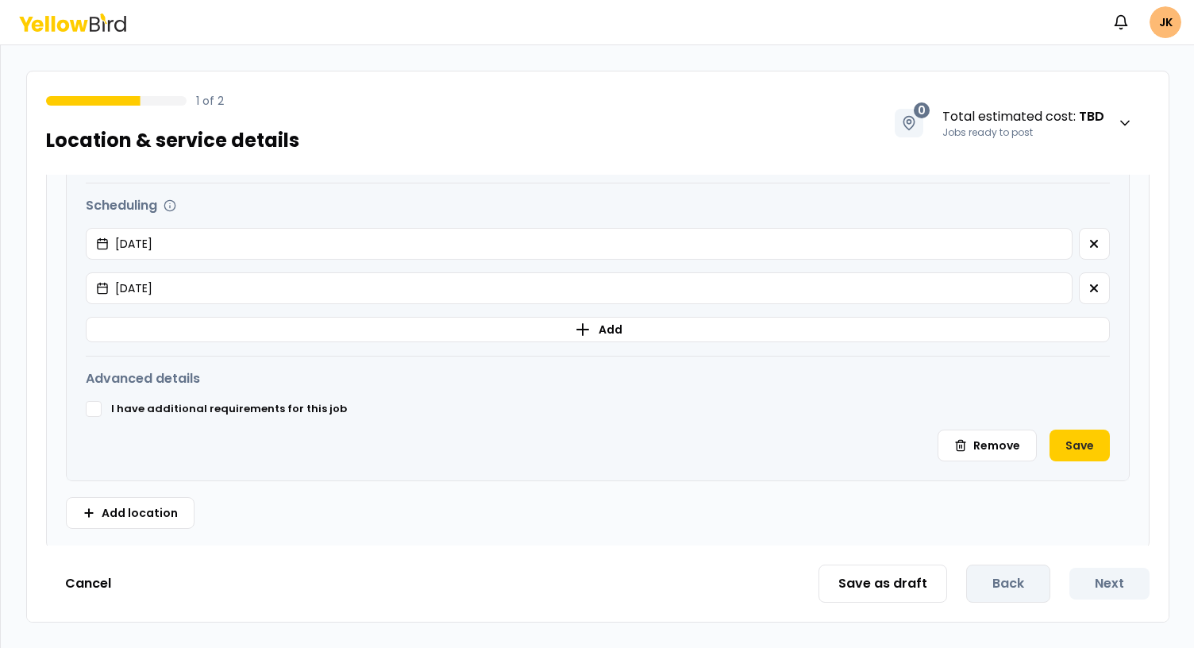
click at [89, 26] on icon at bounding box center [72, 22] width 107 height 18
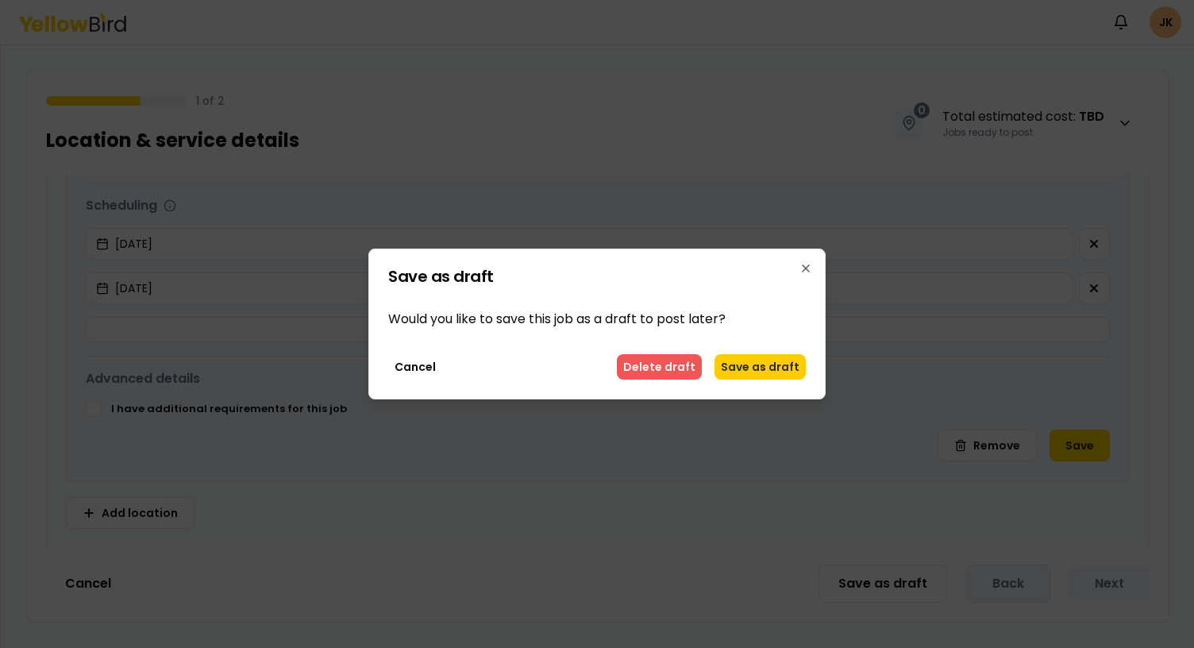
click at [667, 371] on button "Delete draft" at bounding box center [659, 366] width 85 height 25
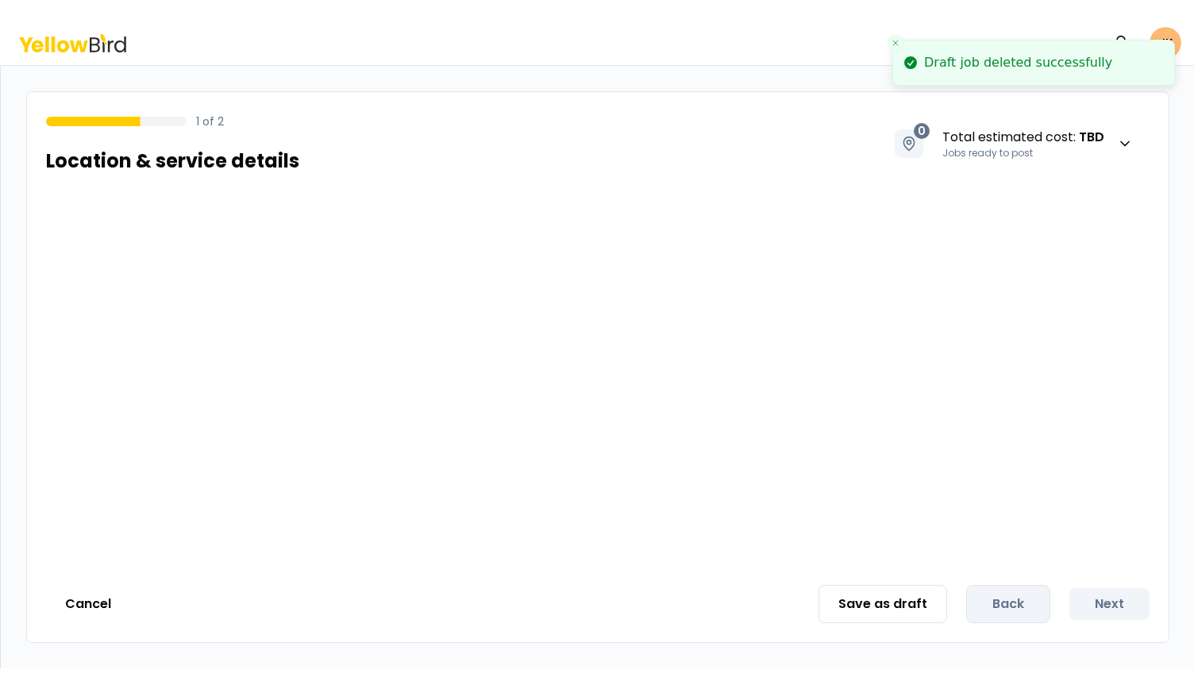
scroll to position [0, 0]
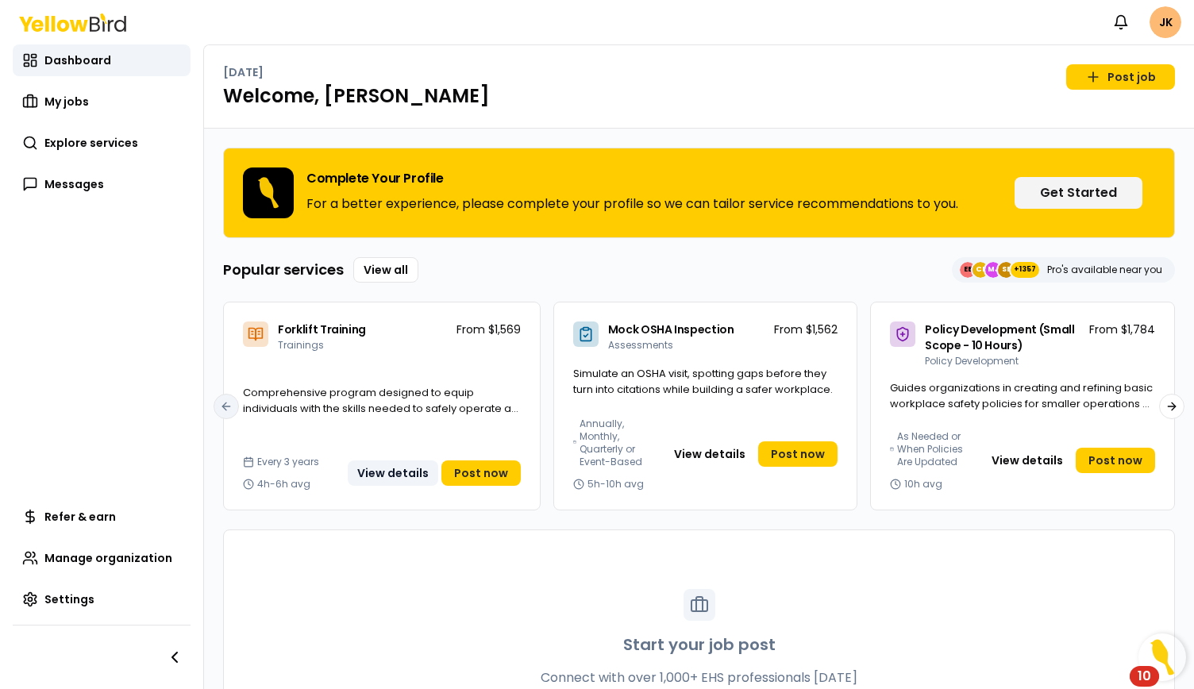
click at [402, 476] on button "View details" at bounding box center [393, 472] width 90 height 25
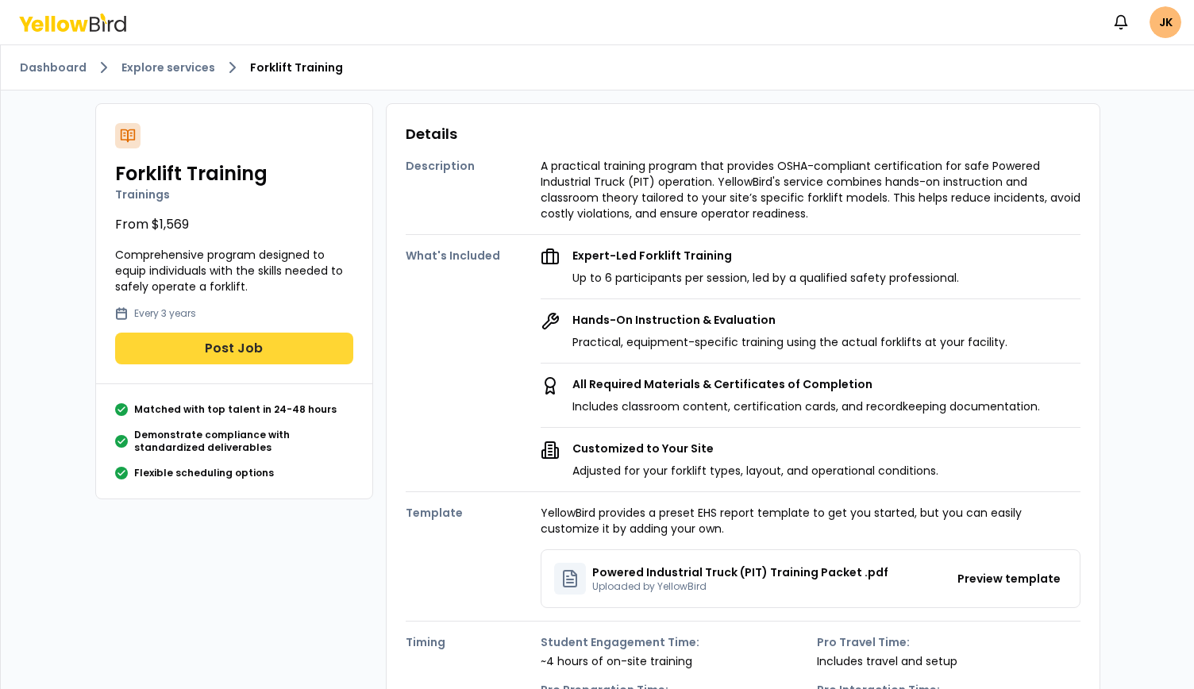
click at [260, 353] on button "Post Job" at bounding box center [234, 349] width 238 height 32
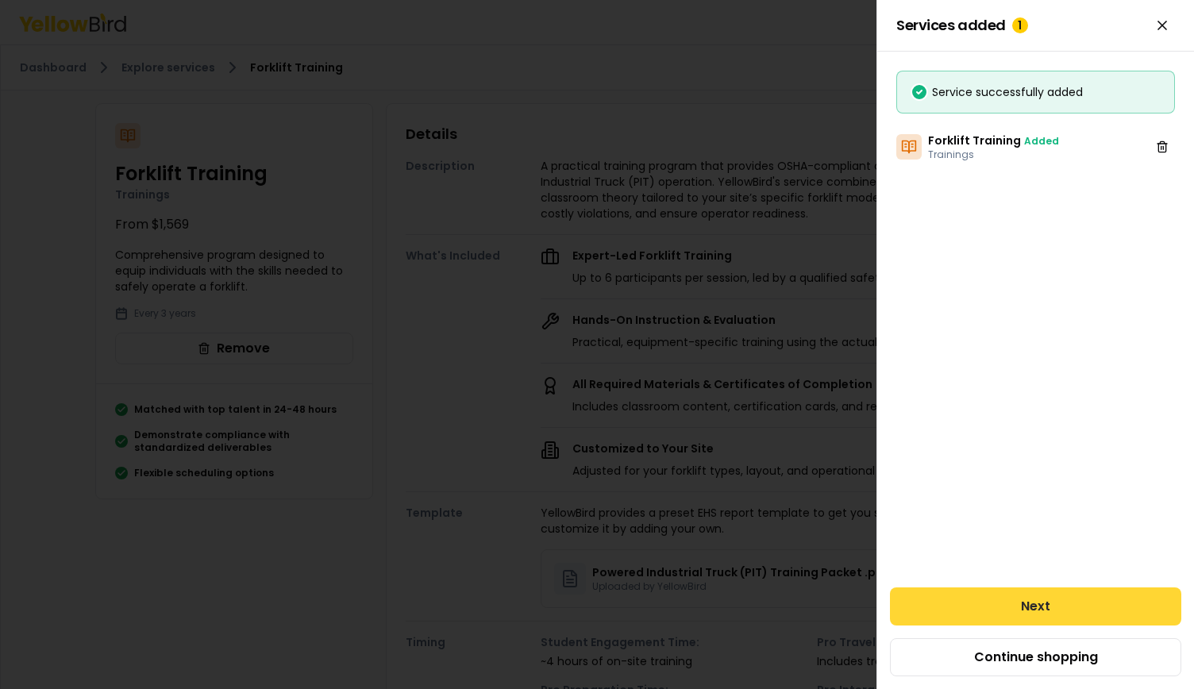
click at [984, 618] on button "Next" at bounding box center [1035, 606] width 291 height 38
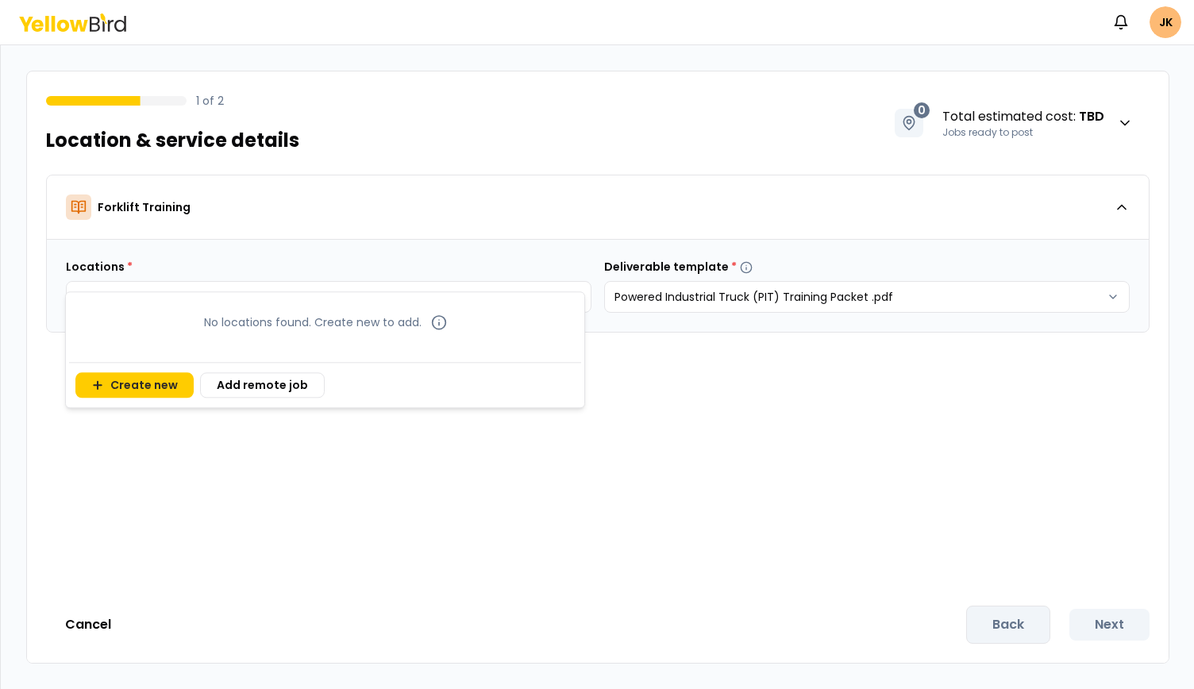
click at [259, 298] on body "Notifications JK 1 of 2 Location & service details 0 Total estimated cost : TBD…" at bounding box center [597, 344] width 1194 height 689
click at [163, 379] on button "Create new" at bounding box center [134, 384] width 118 height 25
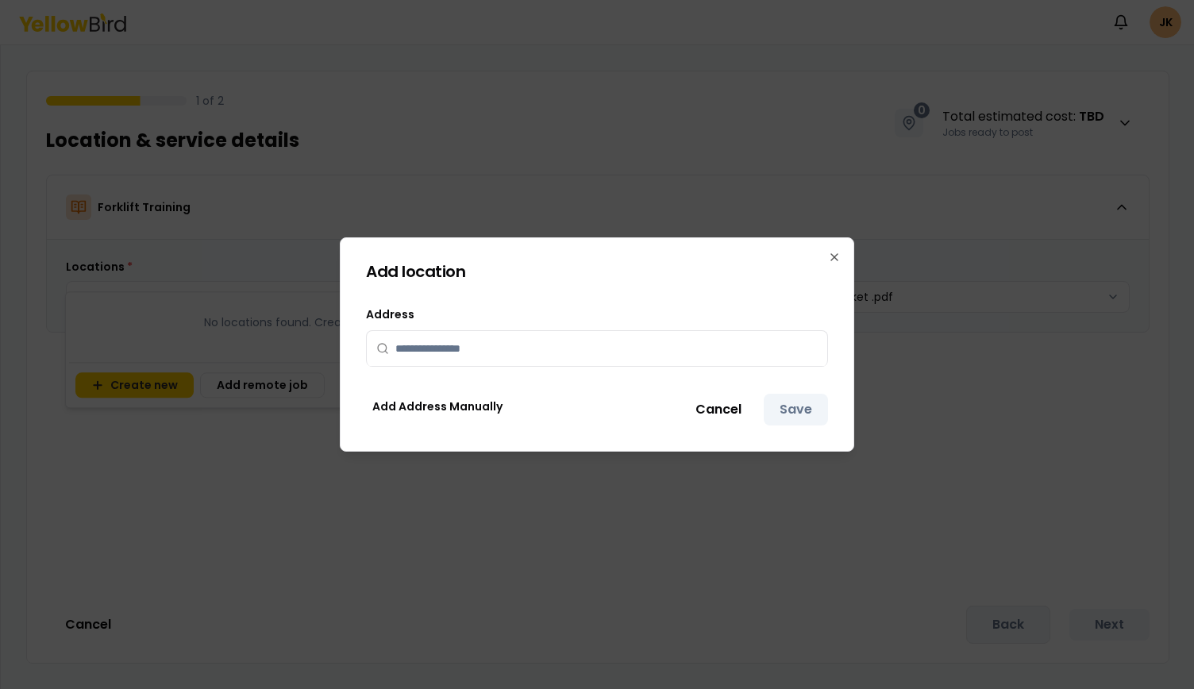
click at [417, 367] on div at bounding box center [597, 349] width 462 height 38
click at [412, 356] on input "text" at bounding box center [606, 348] width 422 height 35
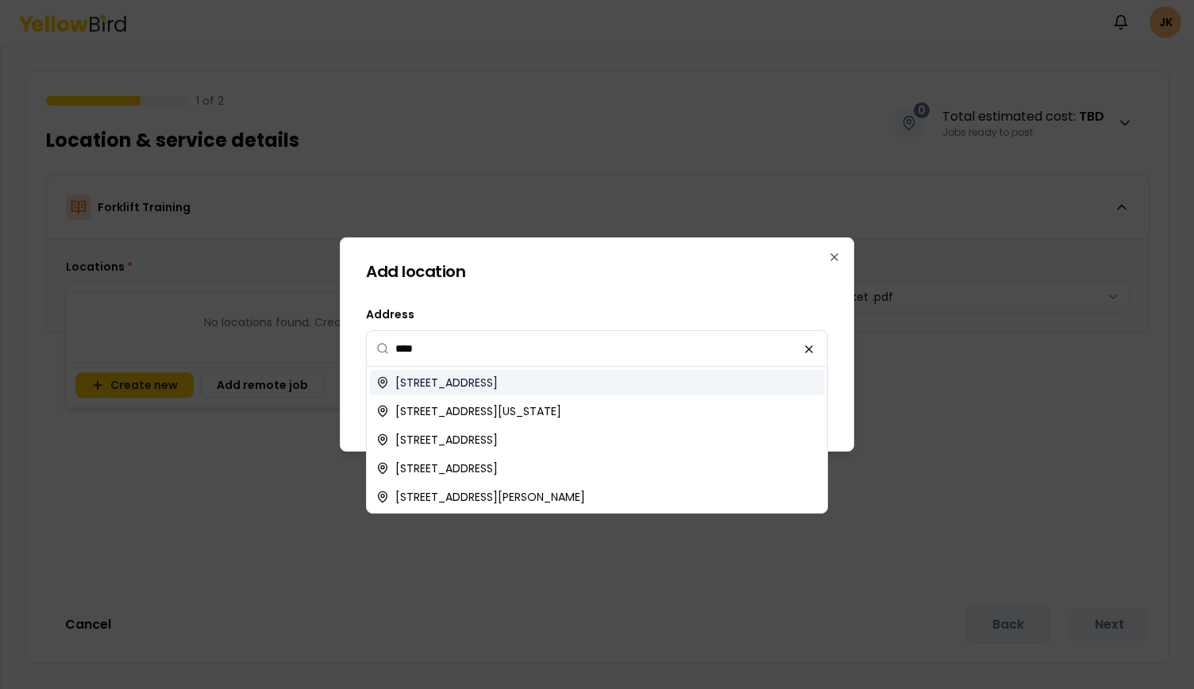
click at [419, 381] on span "1234 North 36th Street, Phoenix, AZ, USA" at bounding box center [446, 383] width 102 height 16
type input "**********"
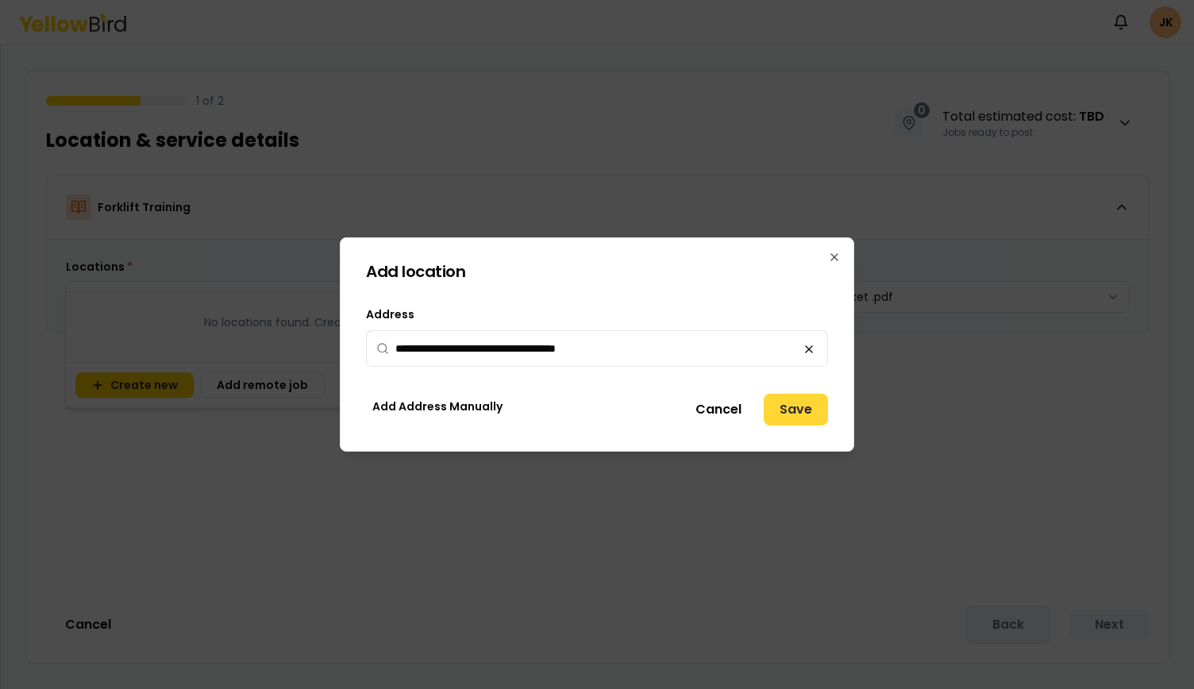
click at [799, 404] on button "Save" at bounding box center [795, 410] width 64 height 32
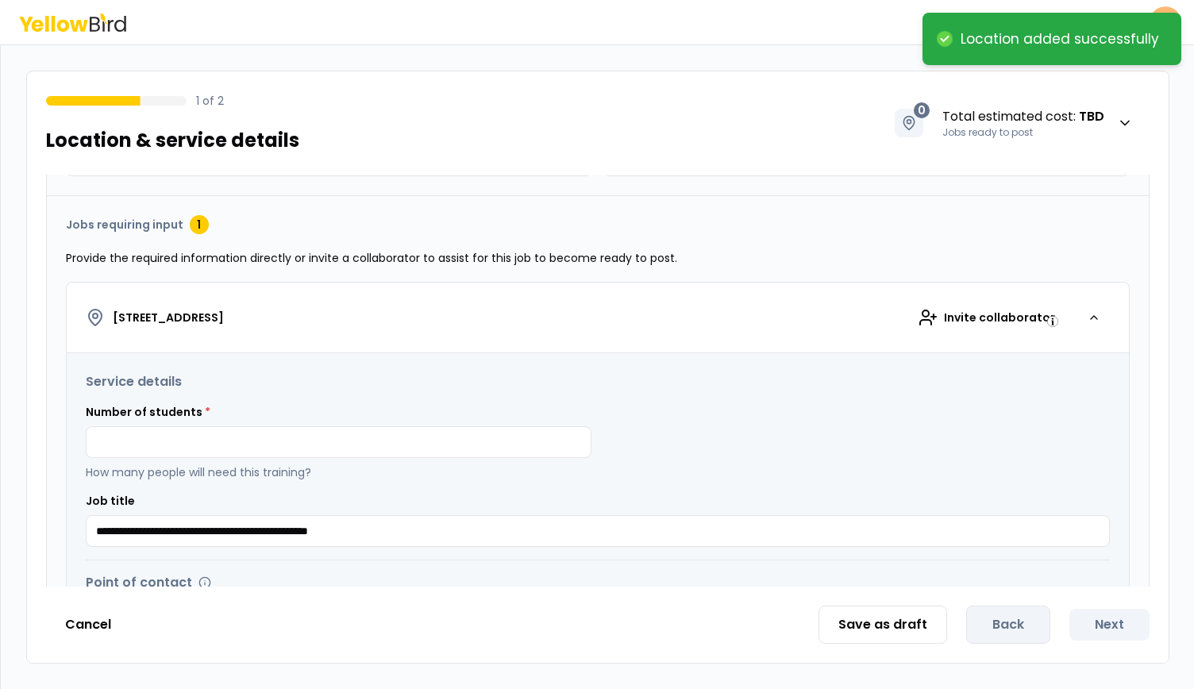
scroll to position [140, 0]
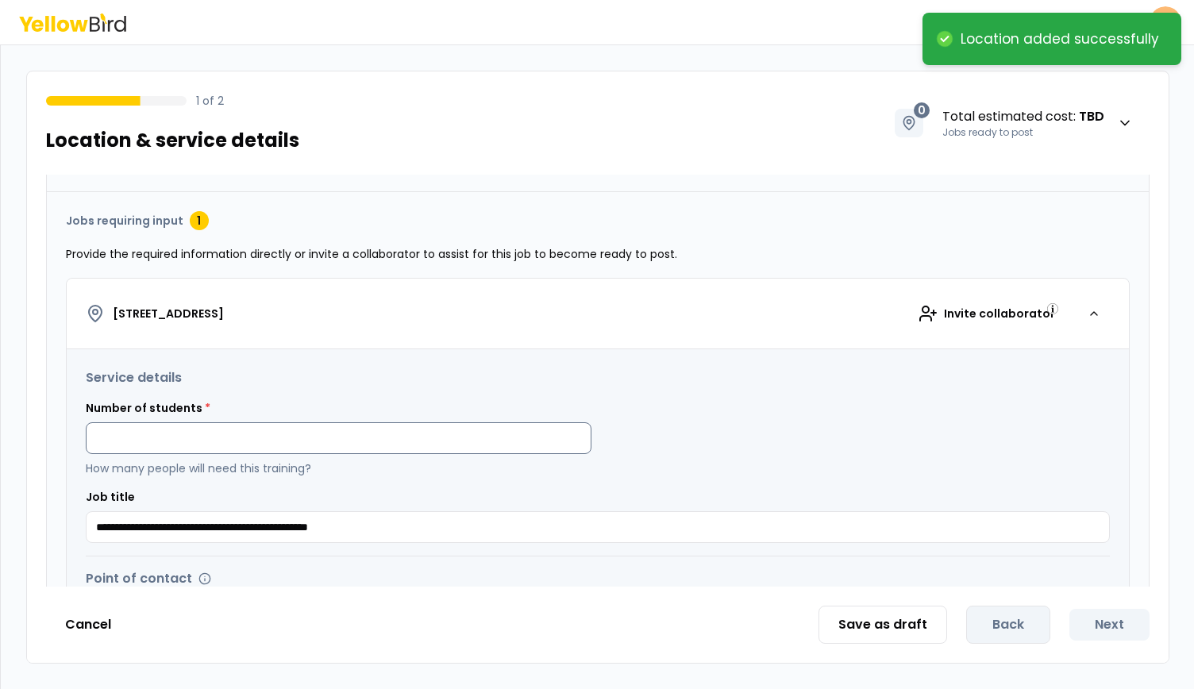
click at [313, 430] on input at bounding box center [339, 438] width 506 height 32
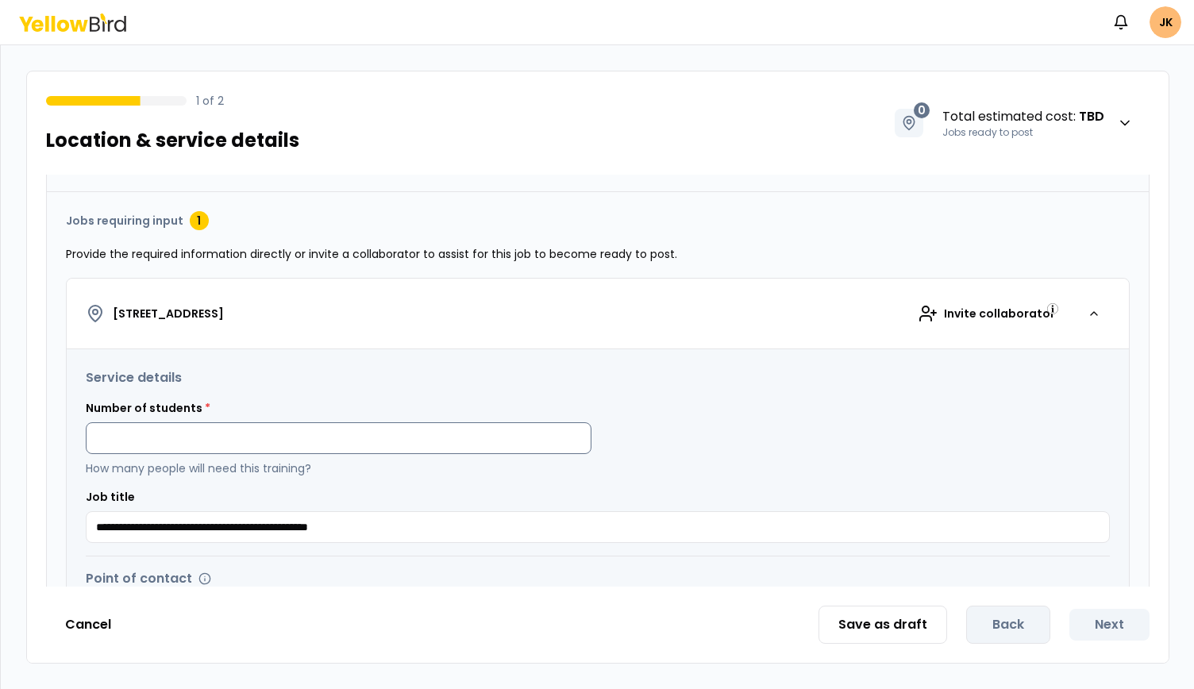
type input "*"
